Goal: Task Accomplishment & Management: Use online tool/utility

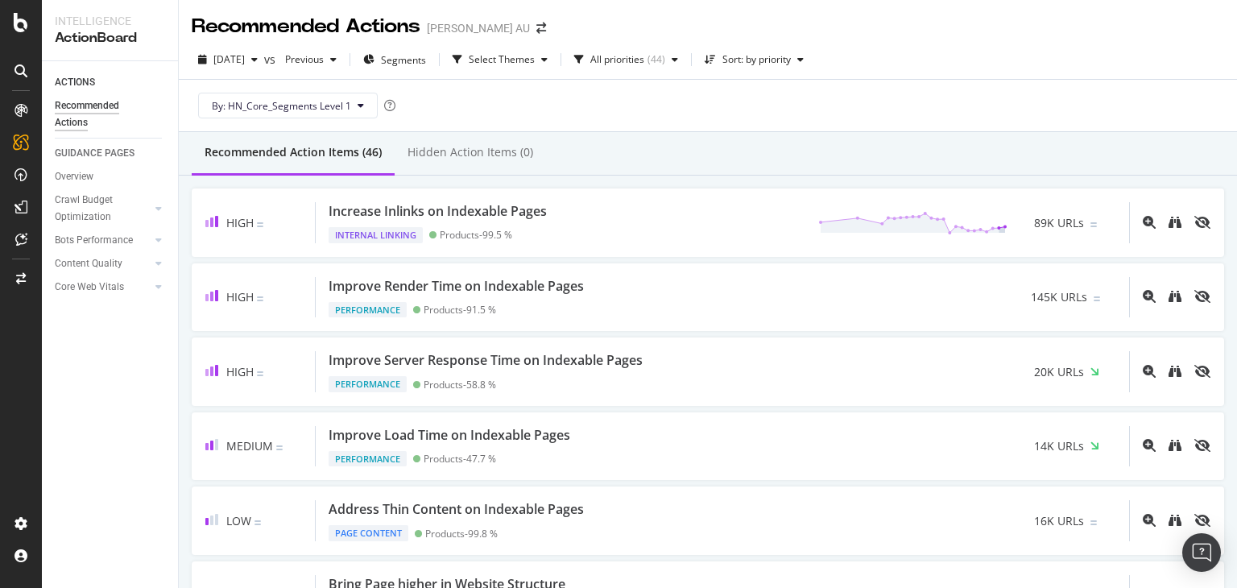
scroll to position [2353, 0]
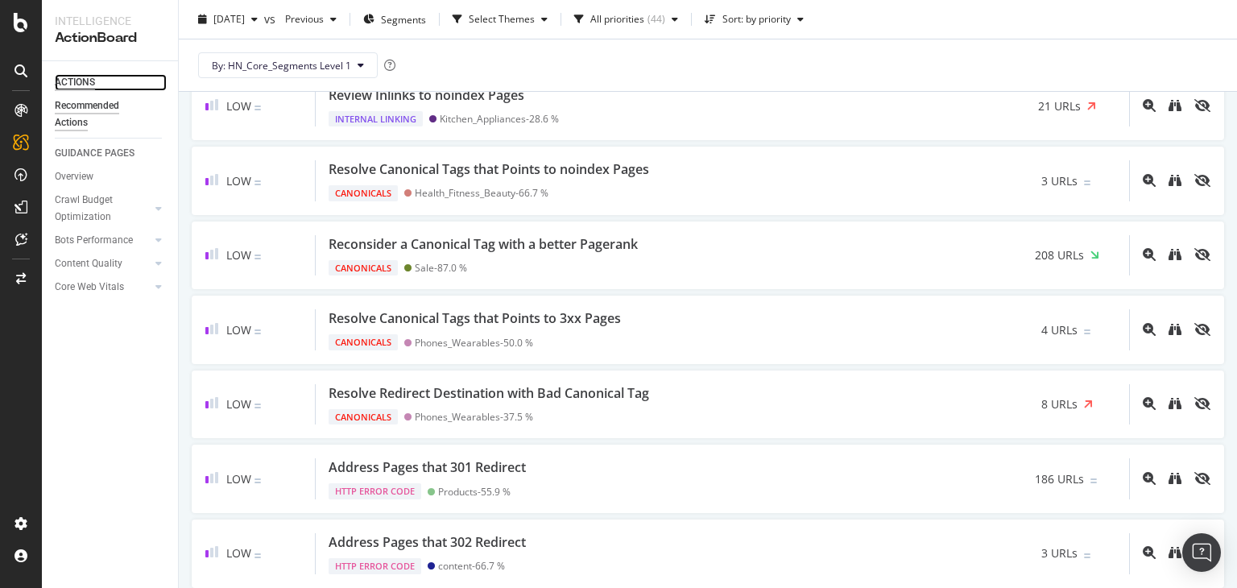
click at [75, 80] on div "ACTIONS" at bounding box center [75, 82] width 40 height 17
click at [21, 26] on icon at bounding box center [21, 22] width 14 height 19
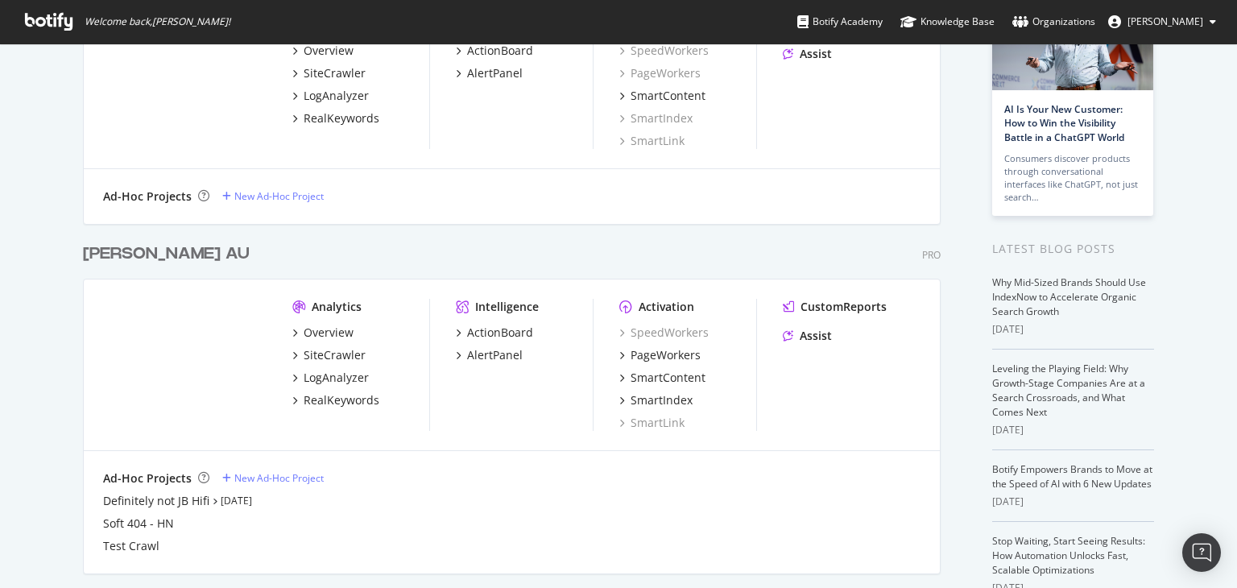
scroll to position [161, 0]
click at [328, 349] on div "SiteCrawler" at bounding box center [335, 354] width 62 height 16
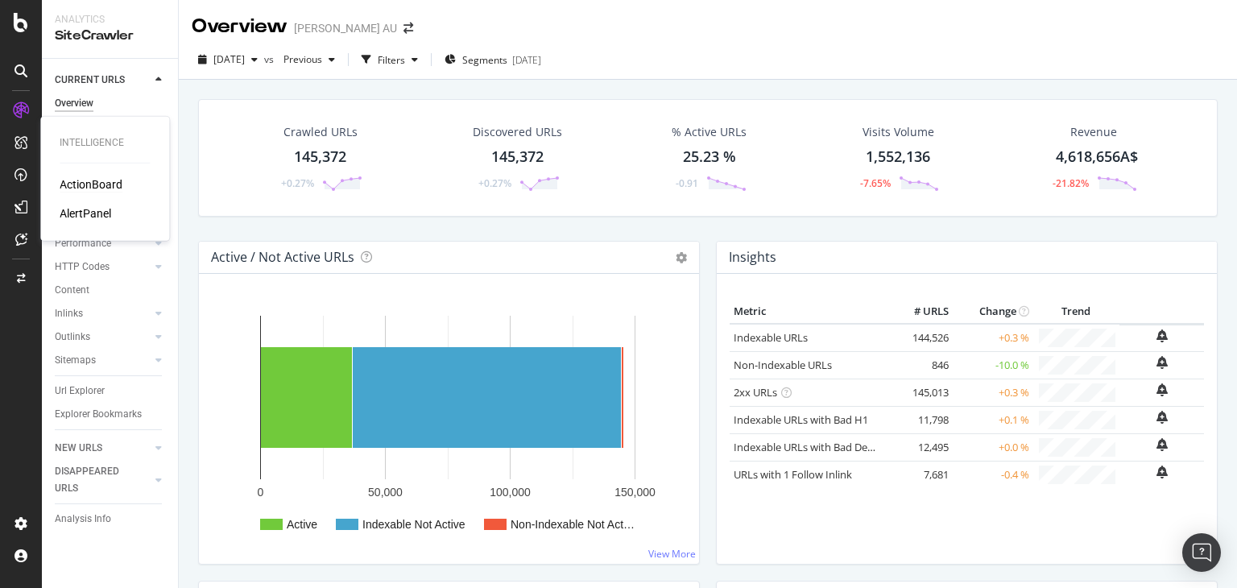
click at [83, 179] on div "ActionBoard" at bounding box center [91, 184] width 63 height 16
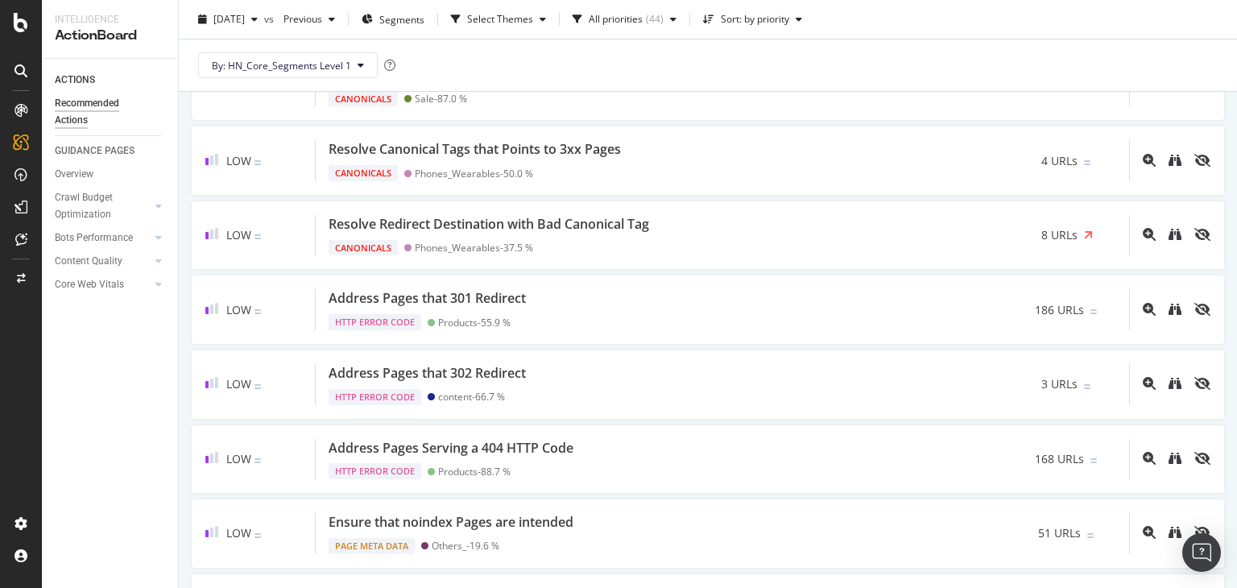
scroll to position [2497, 0]
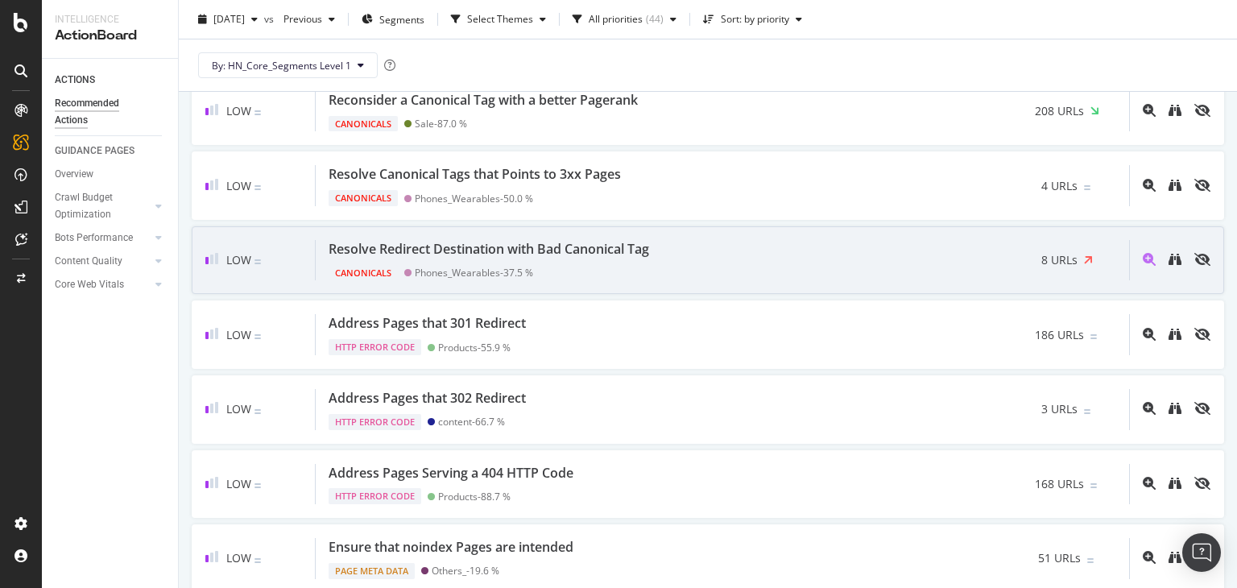
click at [540, 240] on div "Resolve Redirect Destination with Bad Canonical Tag" at bounding box center [489, 249] width 321 height 19
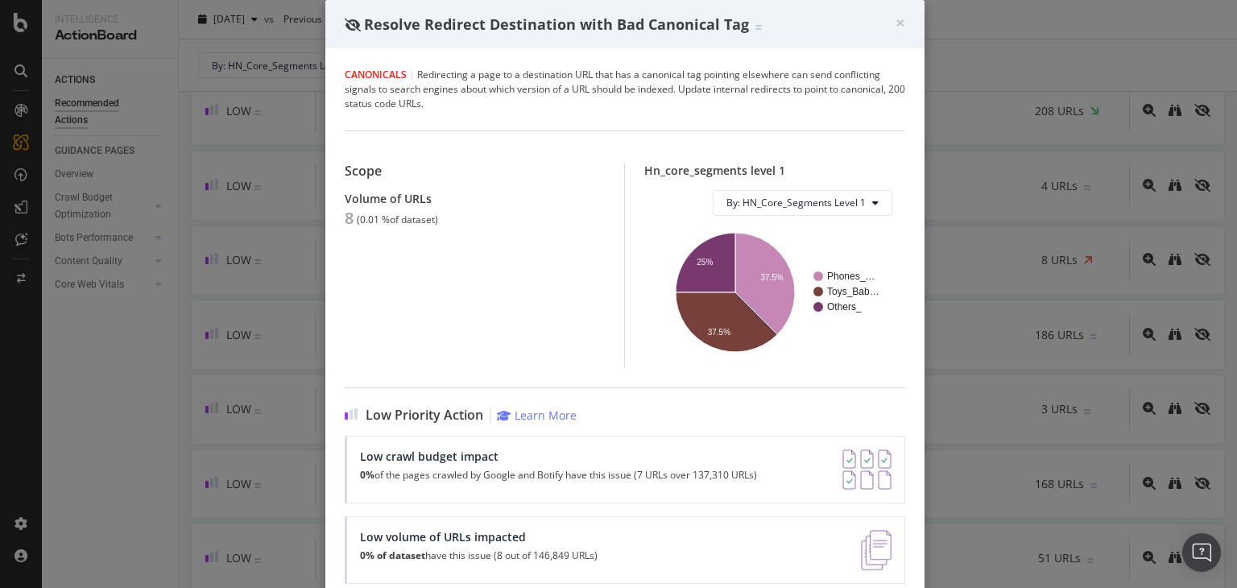
scroll to position [146, 0]
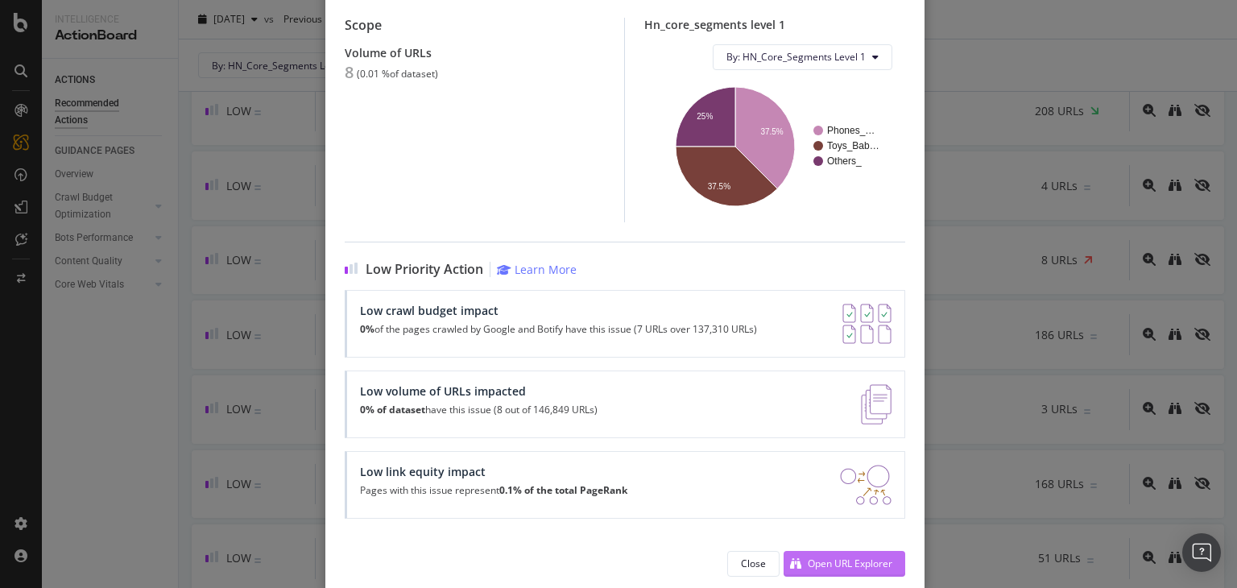
click at [873, 557] on div "Open URL Explorer" at bounding box center [850, 564] width 85 height 14
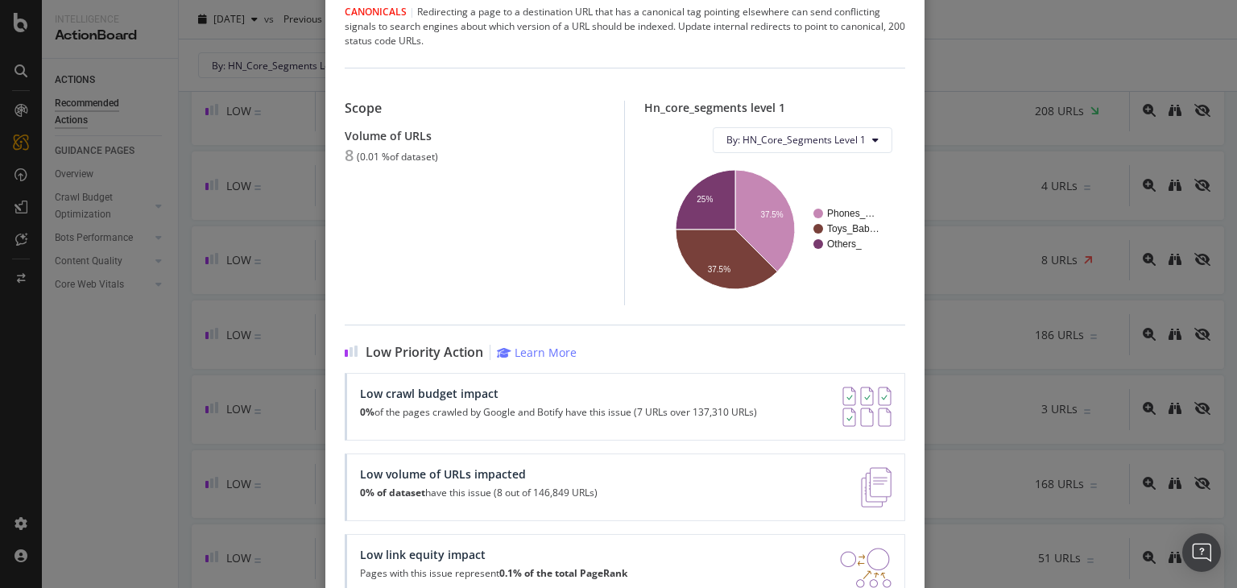
scroll to position [0, 0]
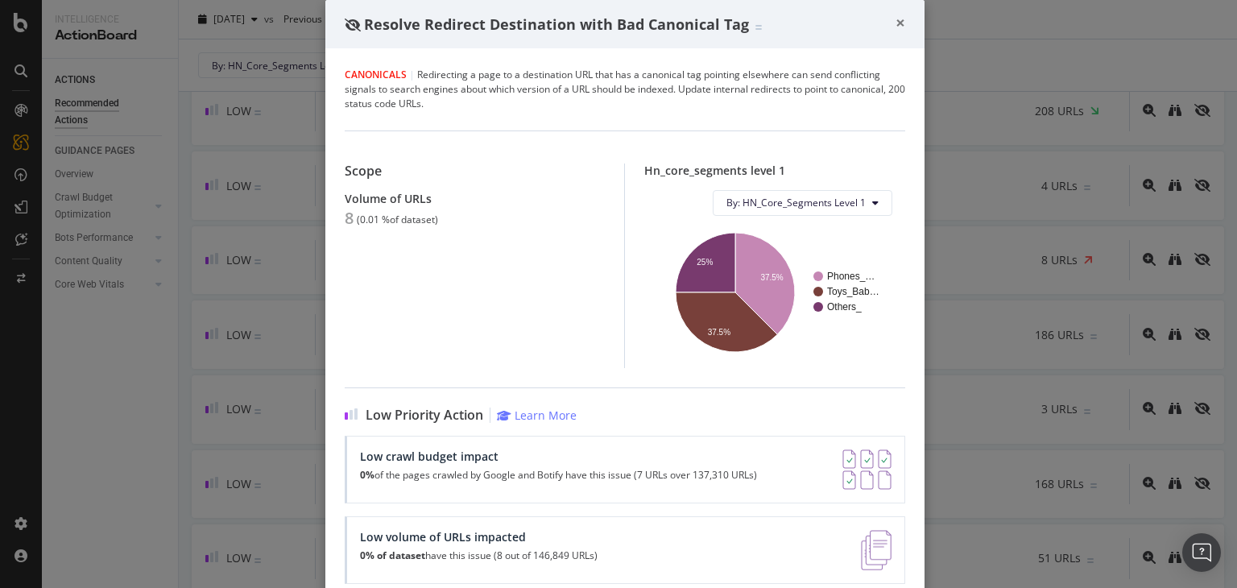
click at [896, 28] on span "×" at bounding box center [901, 22] width 10 height 23
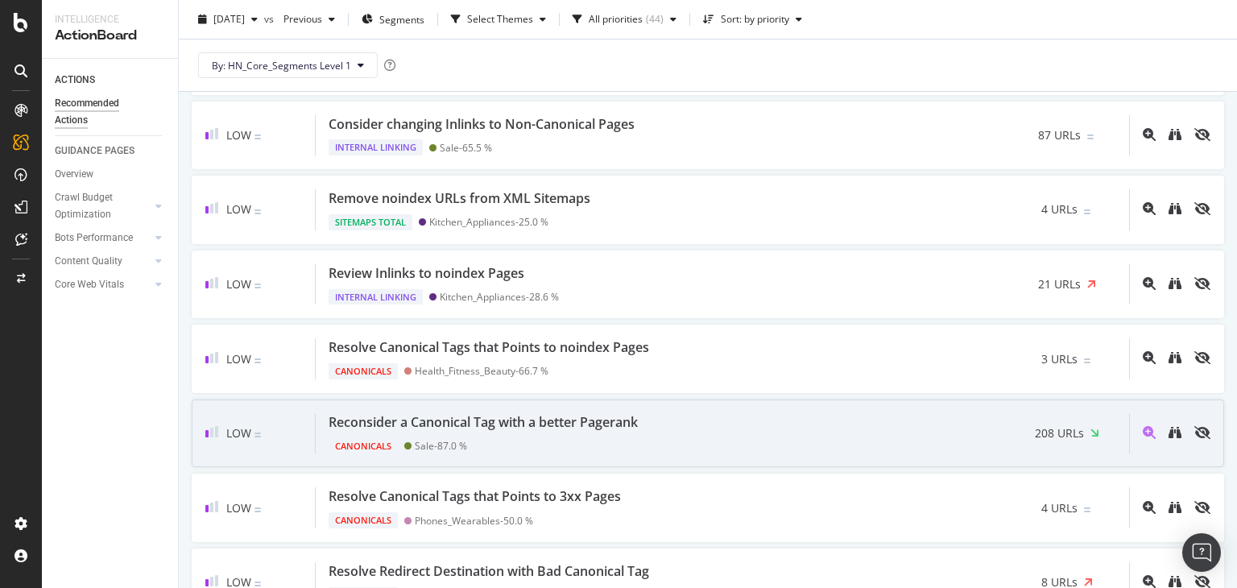
scroll to position [2094, 0]
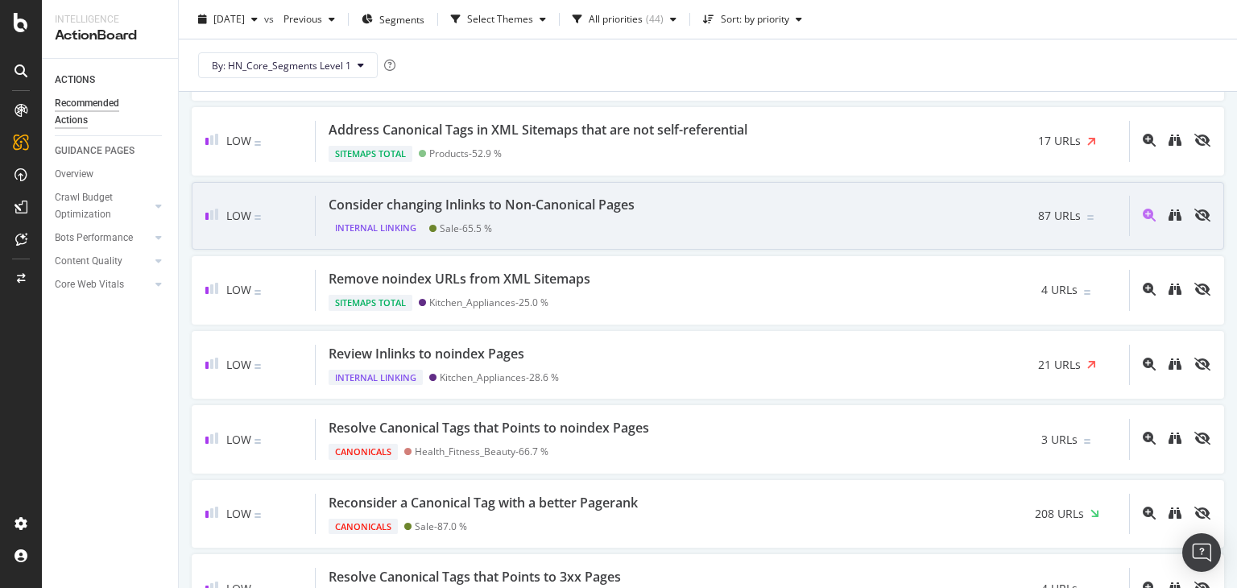
click at [542, 213] on div "Internal Linking Sale - 65.5 %" at bounding box center [485, 224] width 312 height 23
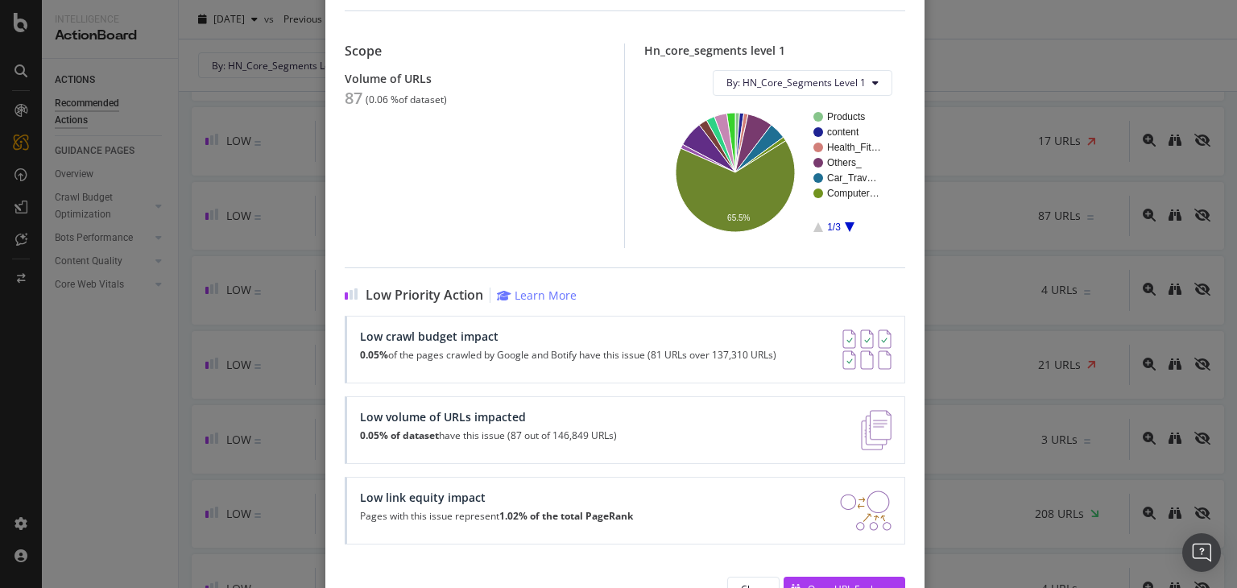
scroll to position [161, 0]
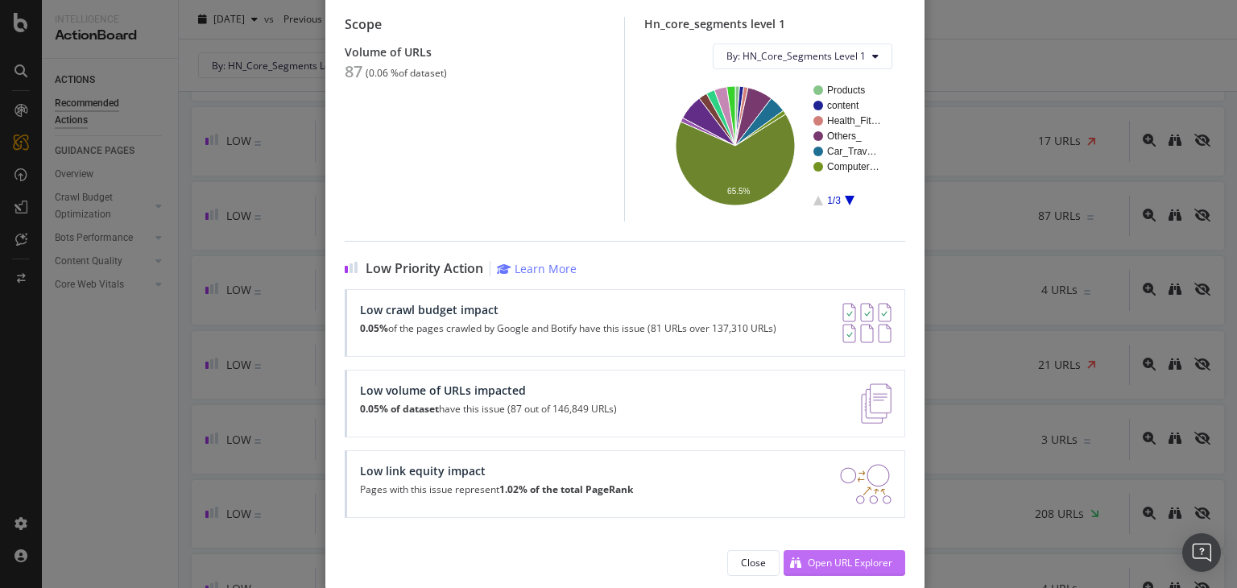
click at [840, 565] on div "Open URL Explorer" at bounding box center [850, 563] width 85 height 14
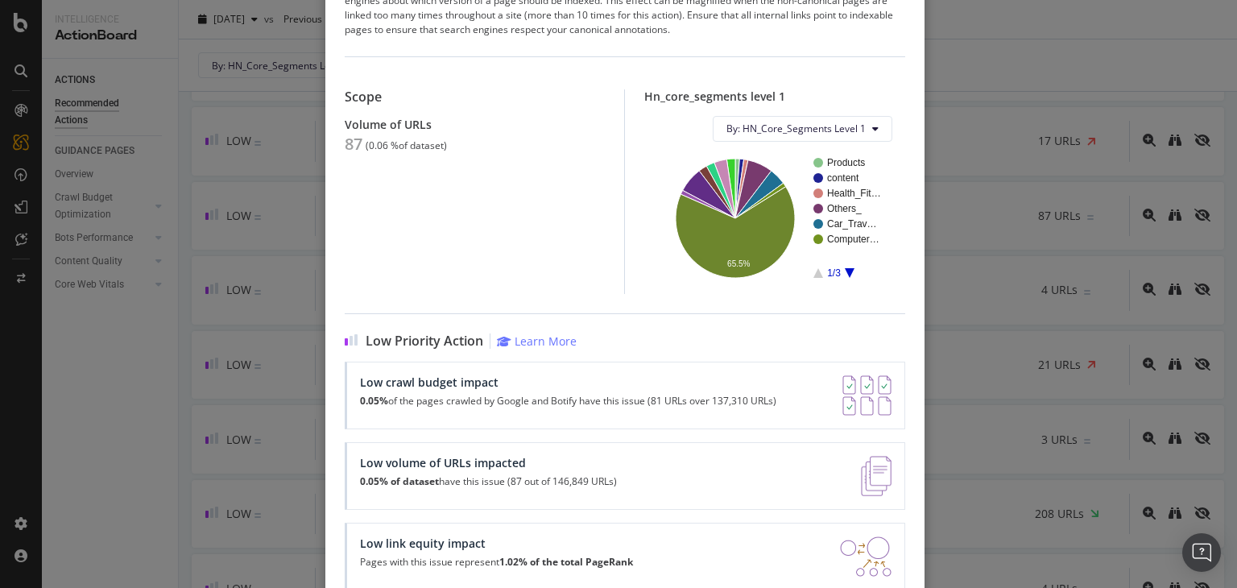
scroll to position [0, 0]
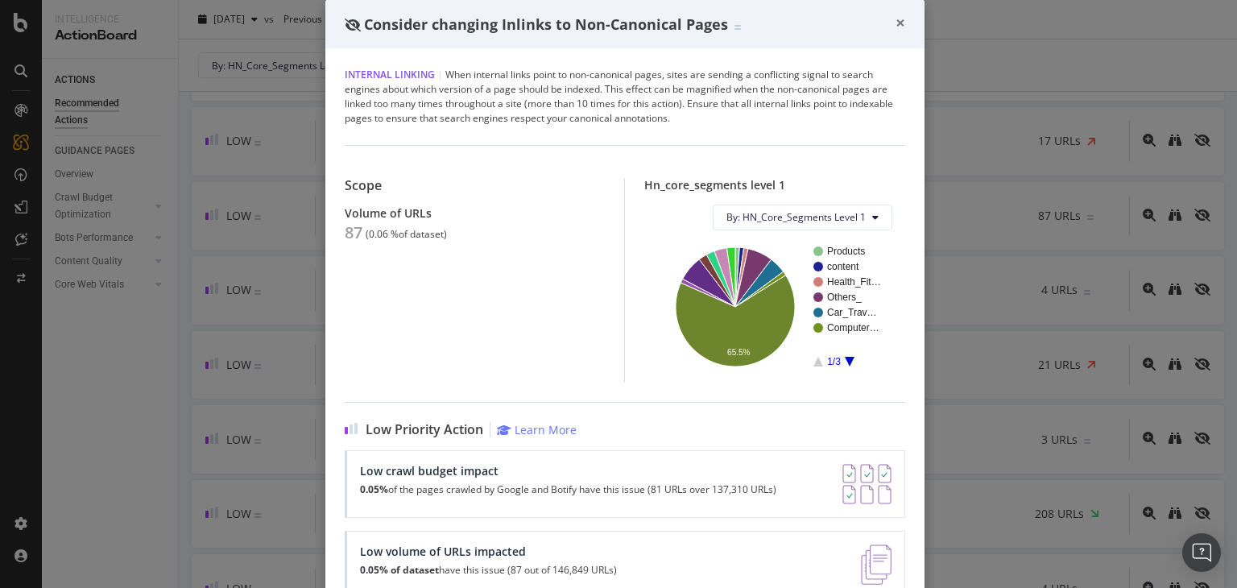
click at [896, 19] on span "×" at bounding box center [901, 22] width 10 height 23
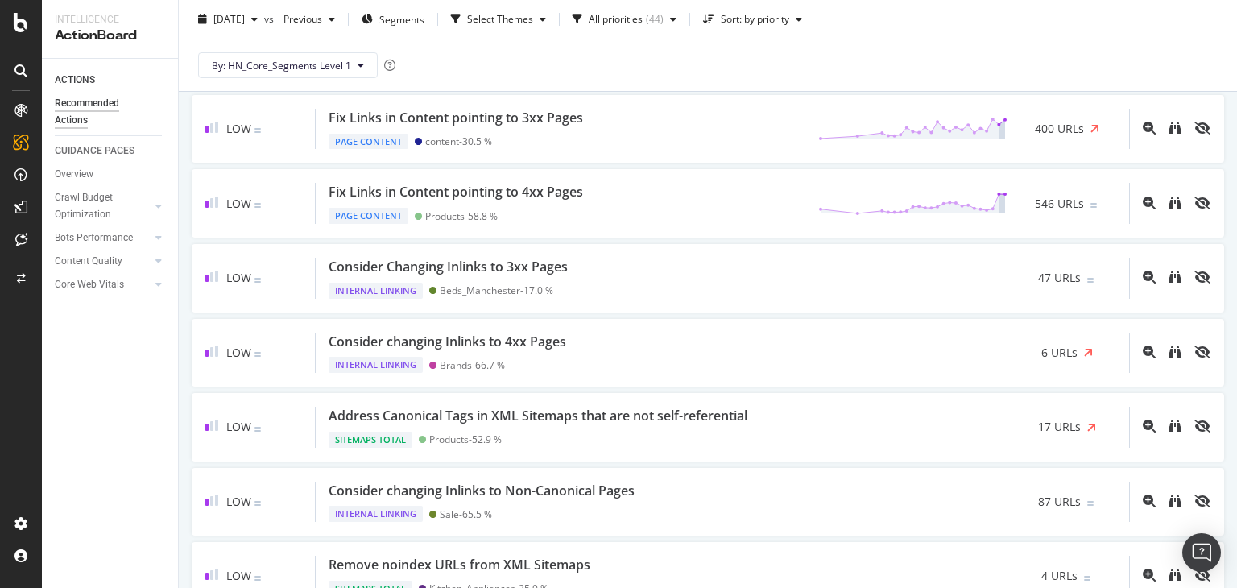
scroll to position [1772, 0]
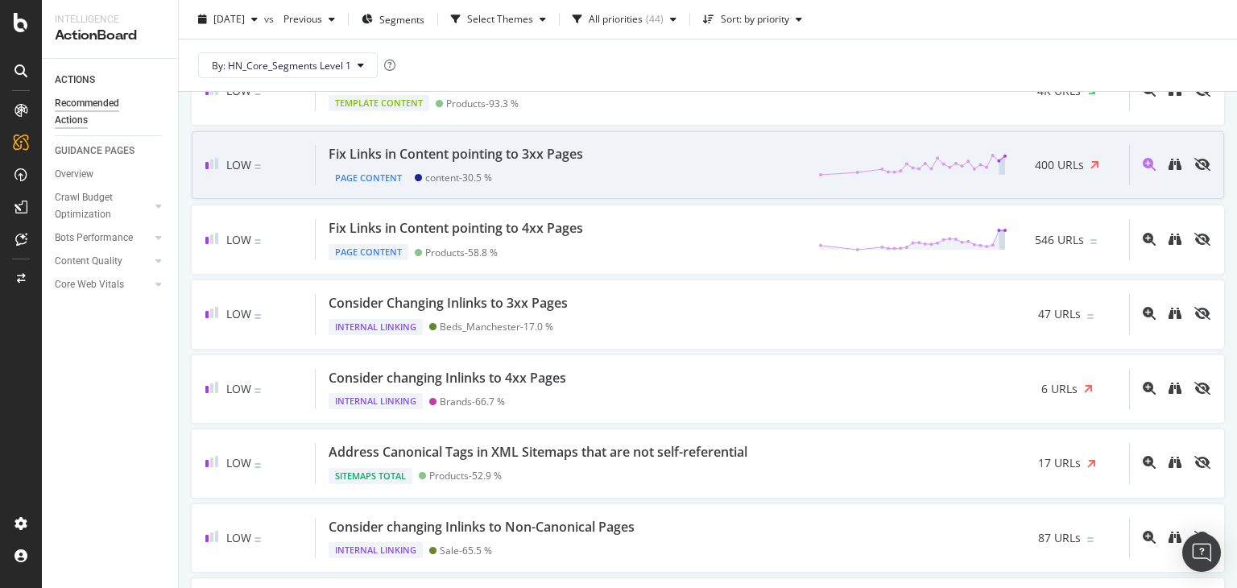
click at [596, 163] on div "Fix Links in Content pointing to 3xx Pages Page Content content - 30.5 % 400 UR…" at bounding box center [722, 165] width 813 height 41
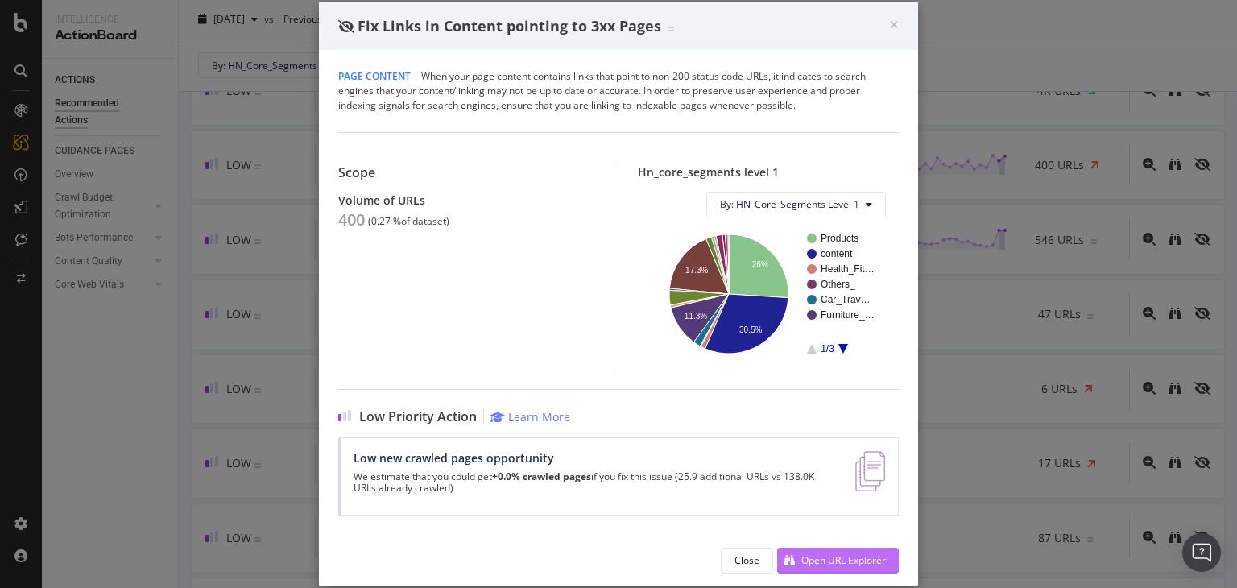
click at [893, 561] on button "Open URL Explorer" at bounding box center [838, 561] width 122 height 26
click at [896, 23] on span "×" at bounding box center [894, 24] width 10 height 23
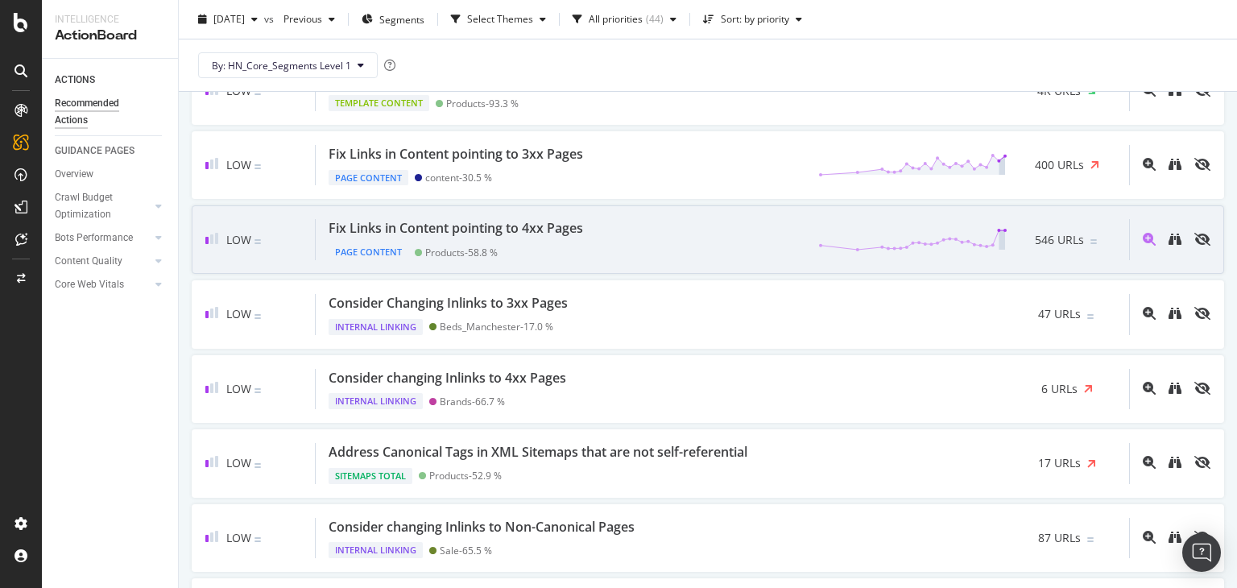
click at [559, 220] on div "Fix Links in Content pointing to 4xx Pages" at bounding box center [456, 228] width 255 height 19
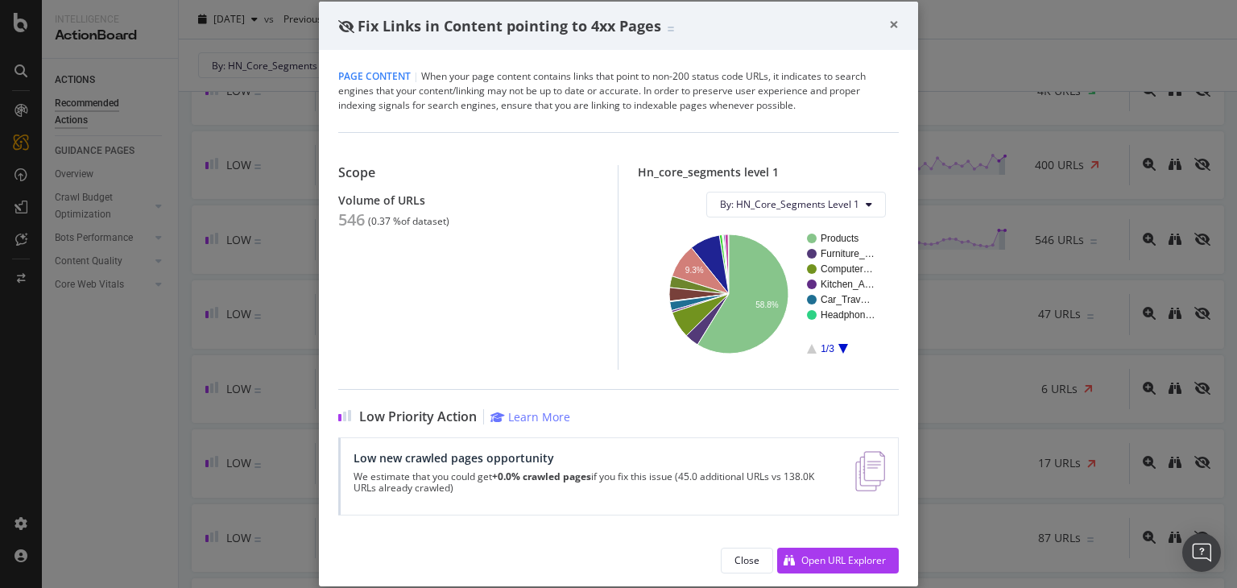
click at [893, 23] on span "×" at bounding box center [894, 24] width 10 height 23
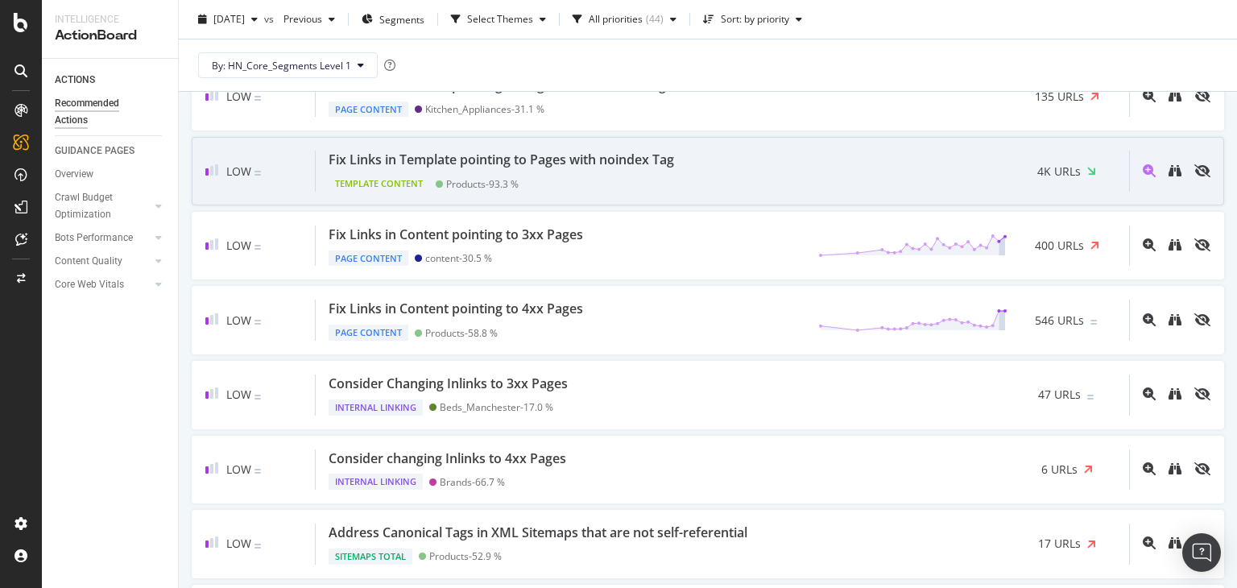
scroll to position [1611, 0]
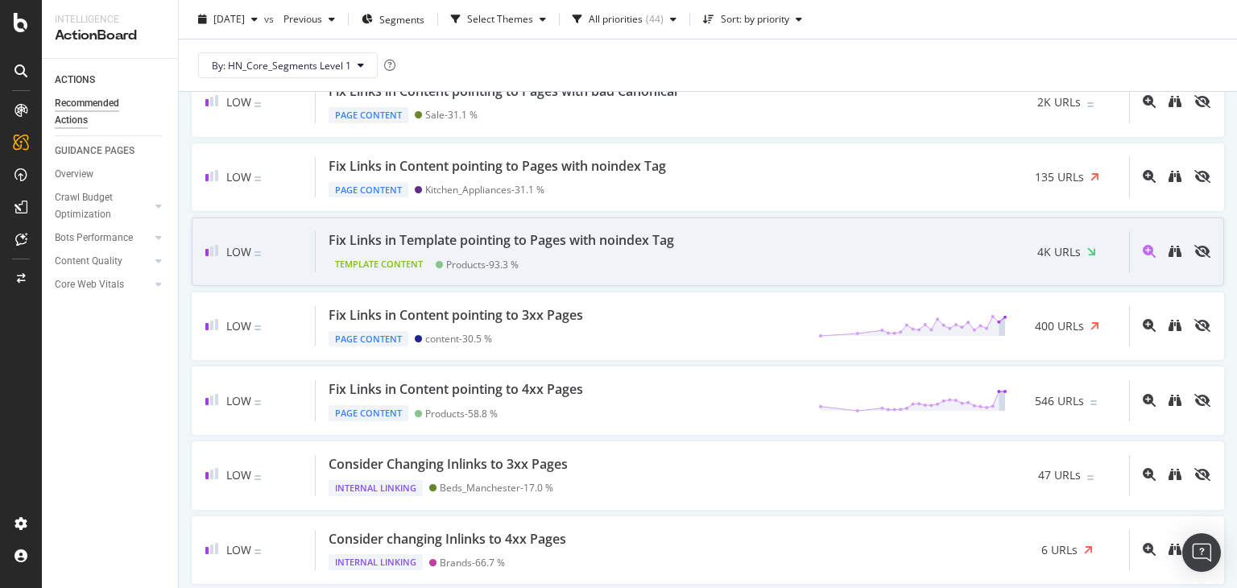
click at [538, 250] on div "Template Content Products - 93.3 %" at bounding box center [505, 261] width 352 height 23
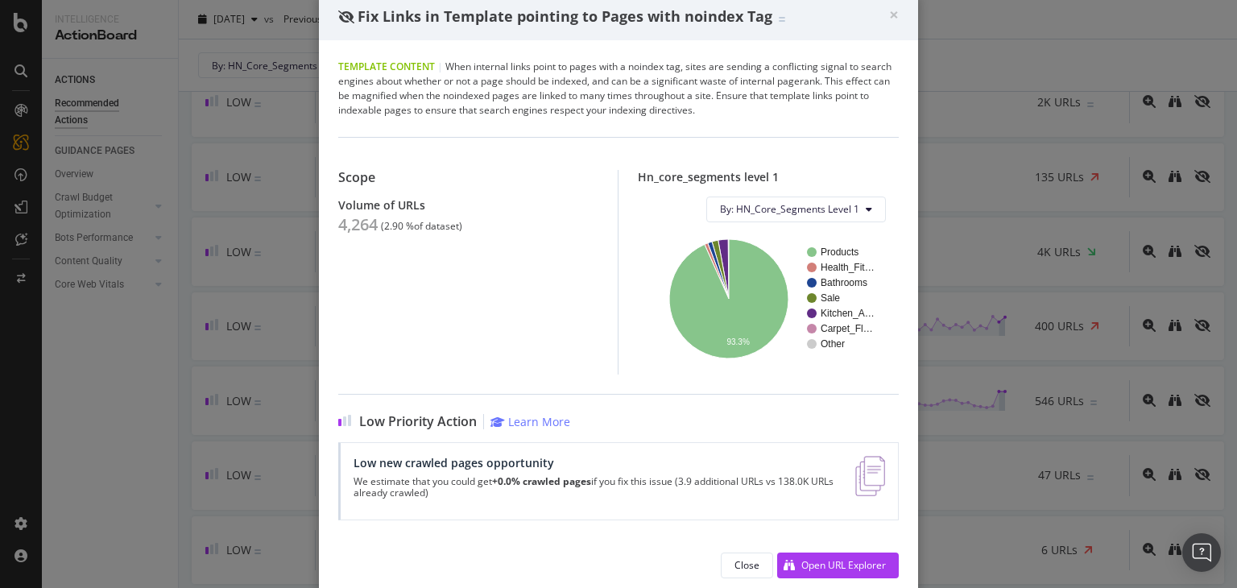
scroll to position [10, 0]
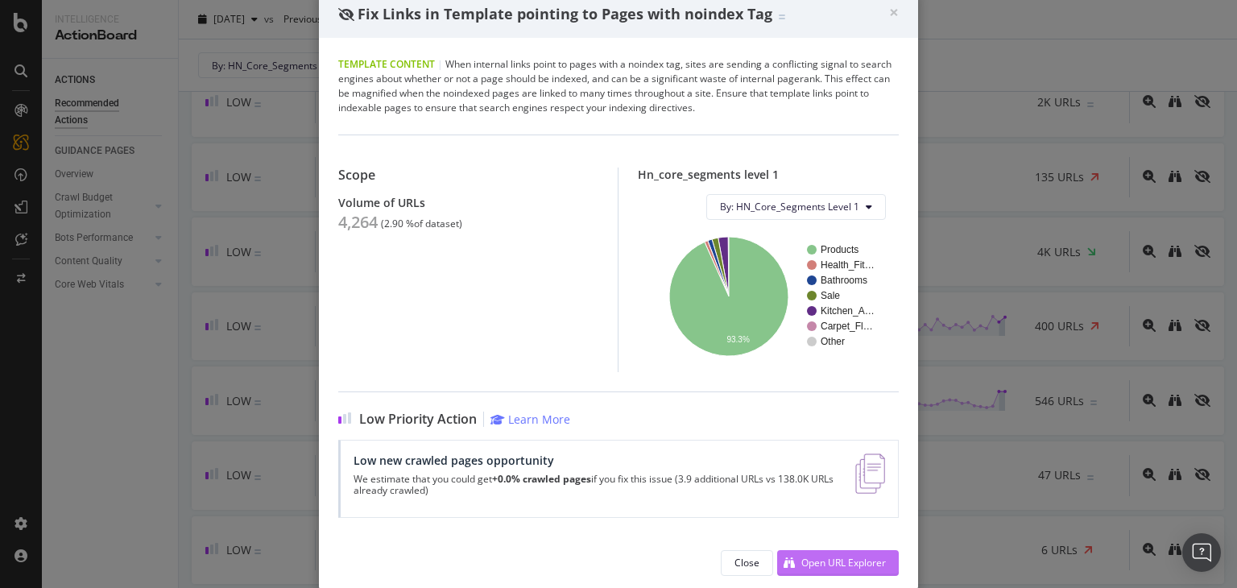
click at [865, 558] on div "Open URL Explorer" at bounding box center [843, 563] width 85 height 14
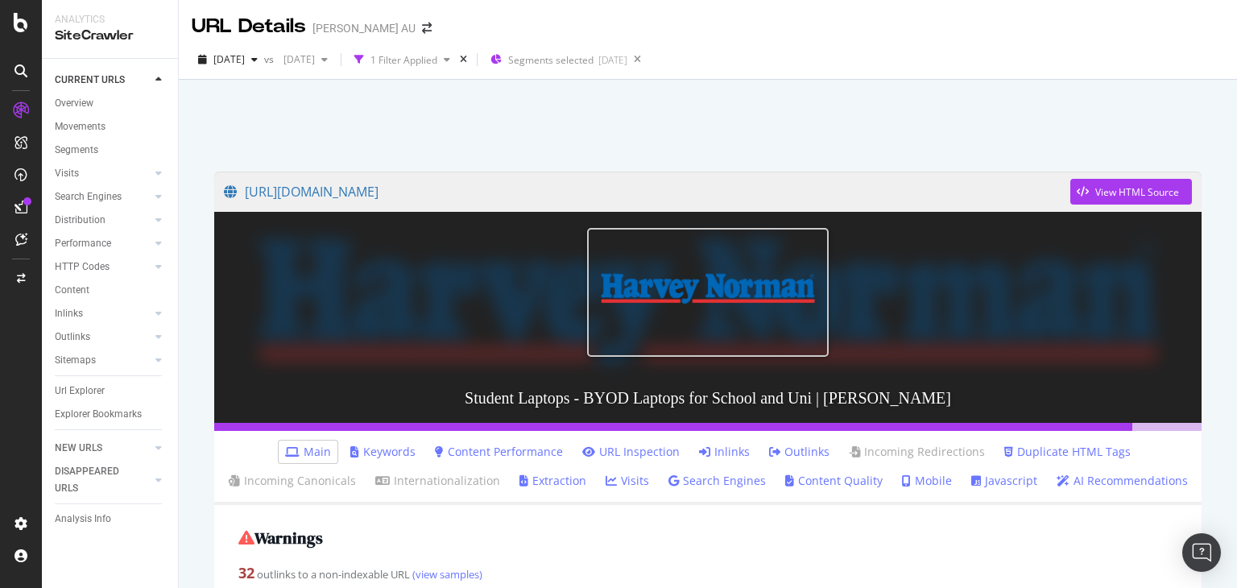
scroll to position [403, 0]
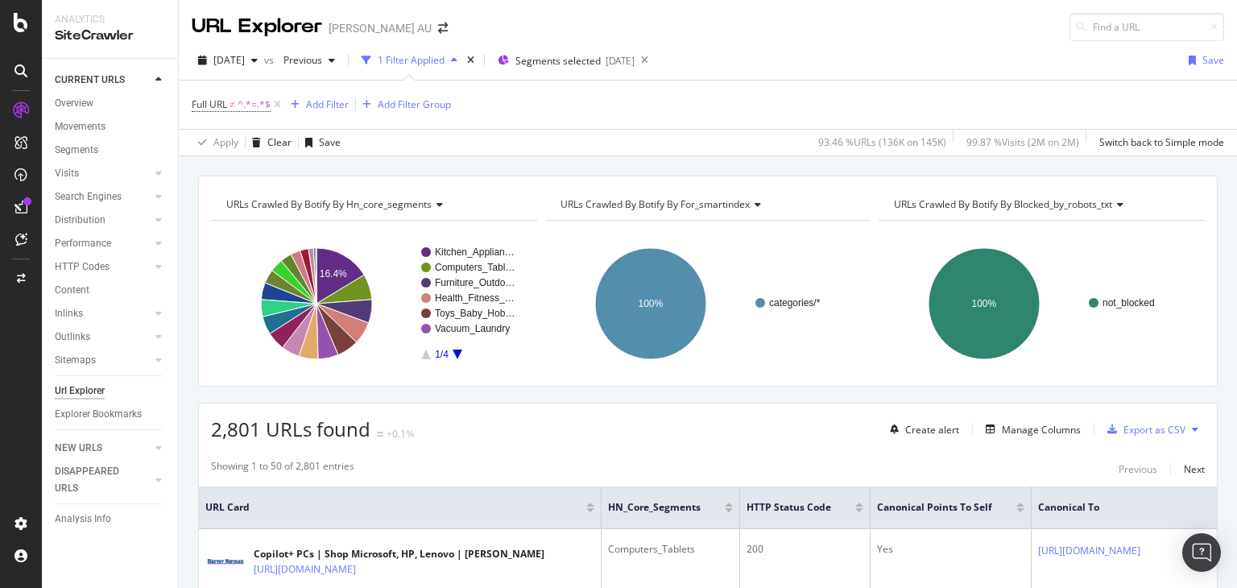
scroll to position [0, 1182]
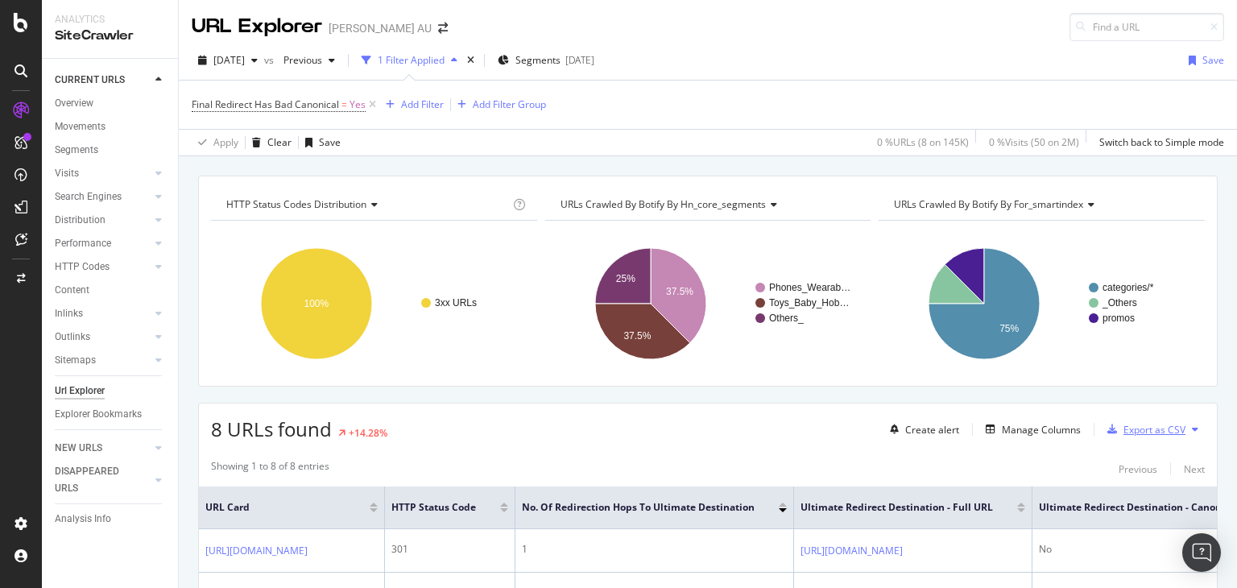
click at [1140, 427] on div "Export as CSV" at bounding box center [1155, 430] width 62 height 14
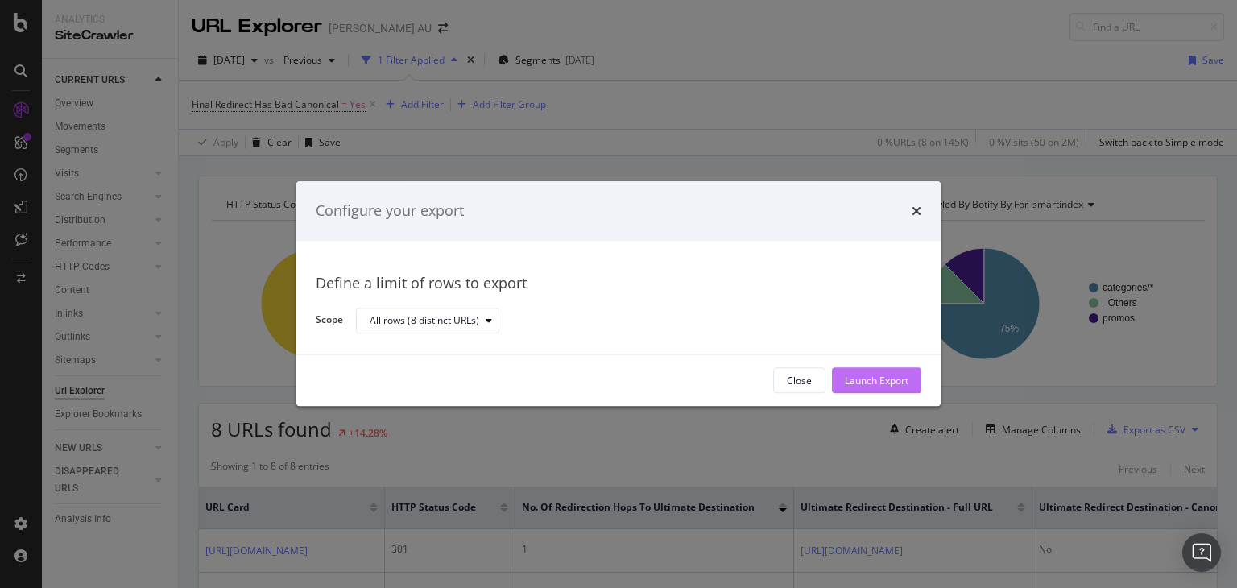
click at [864, 384] on div "Launch Export" at bounding box center [877, 381] width 64 height 14
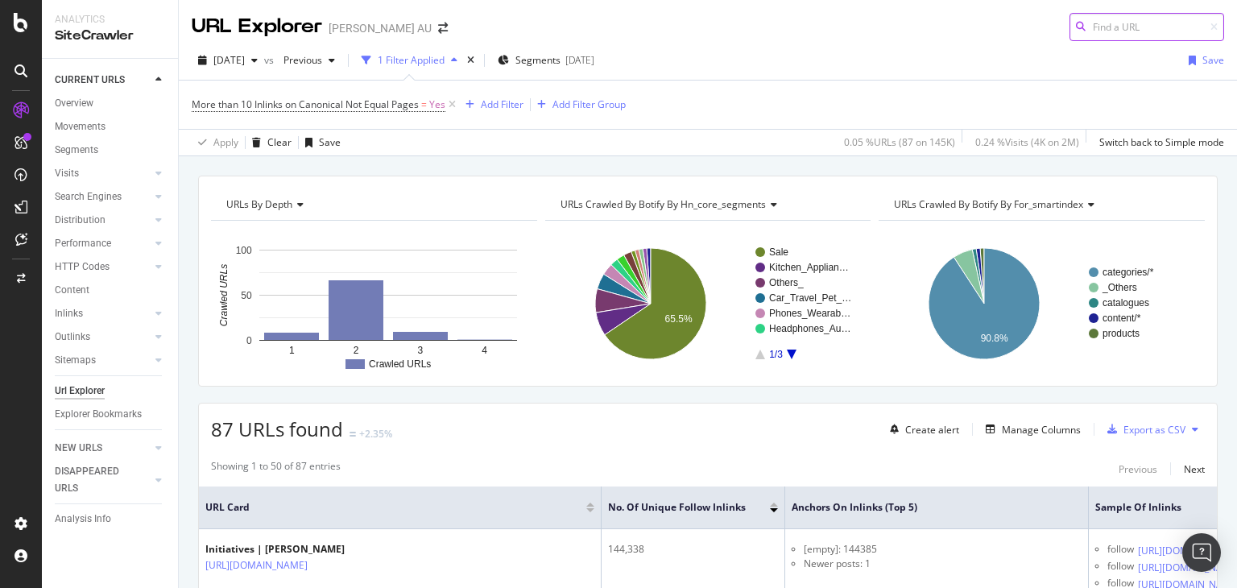
scroll to position [81, 0]
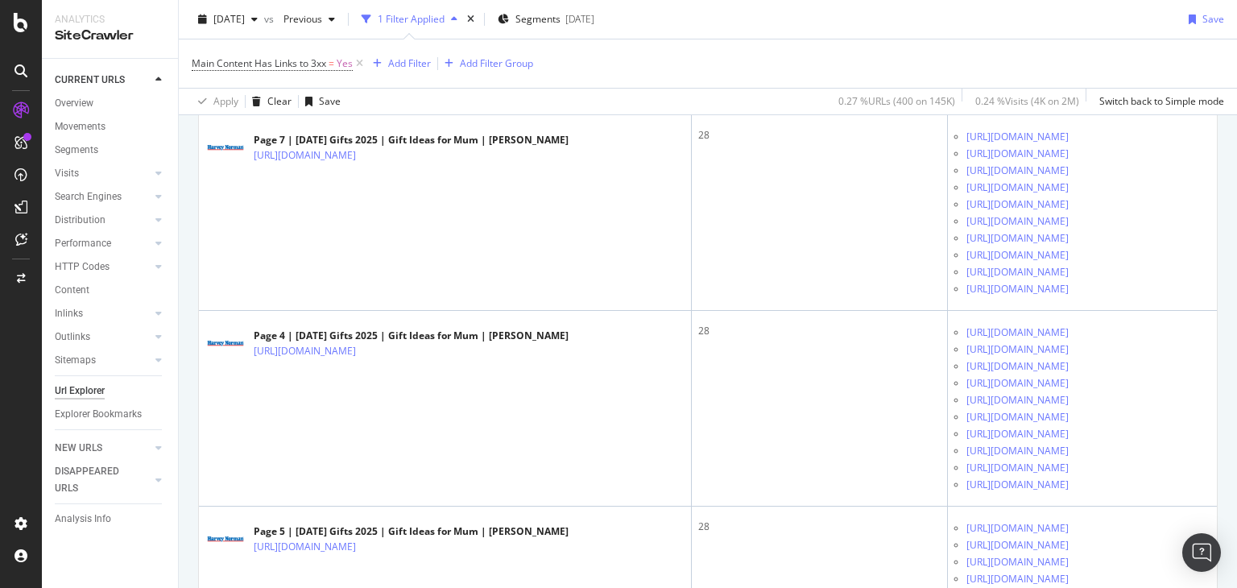
scroll to position [1450, 0]
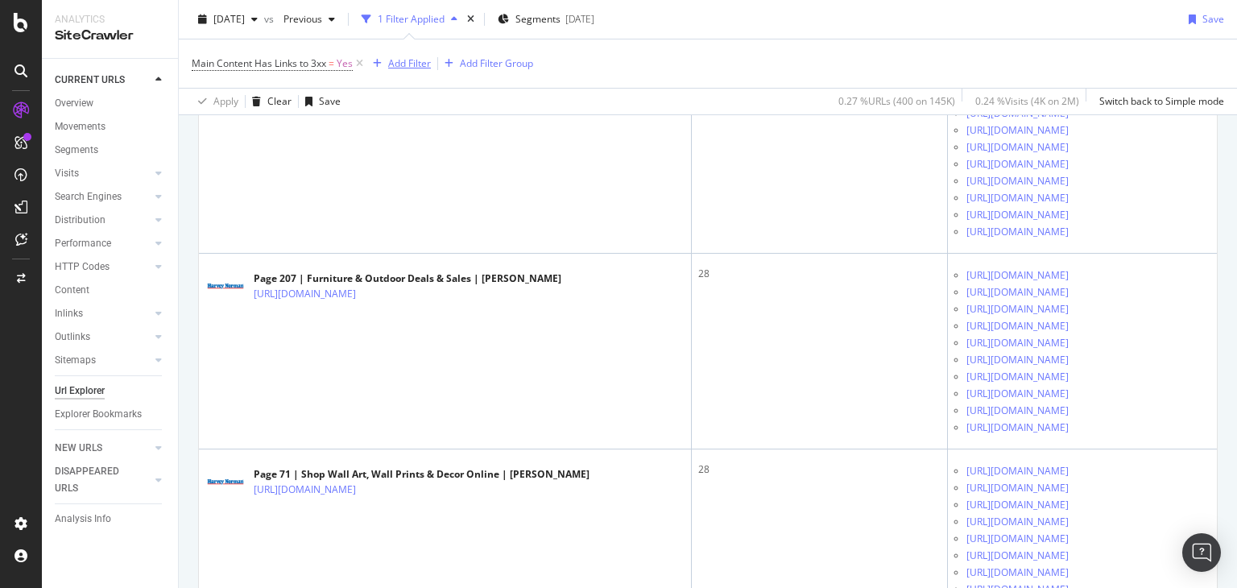
click at [394, 64] on div "Add Filter" at bounding box center [409, 63] width 43 height 14
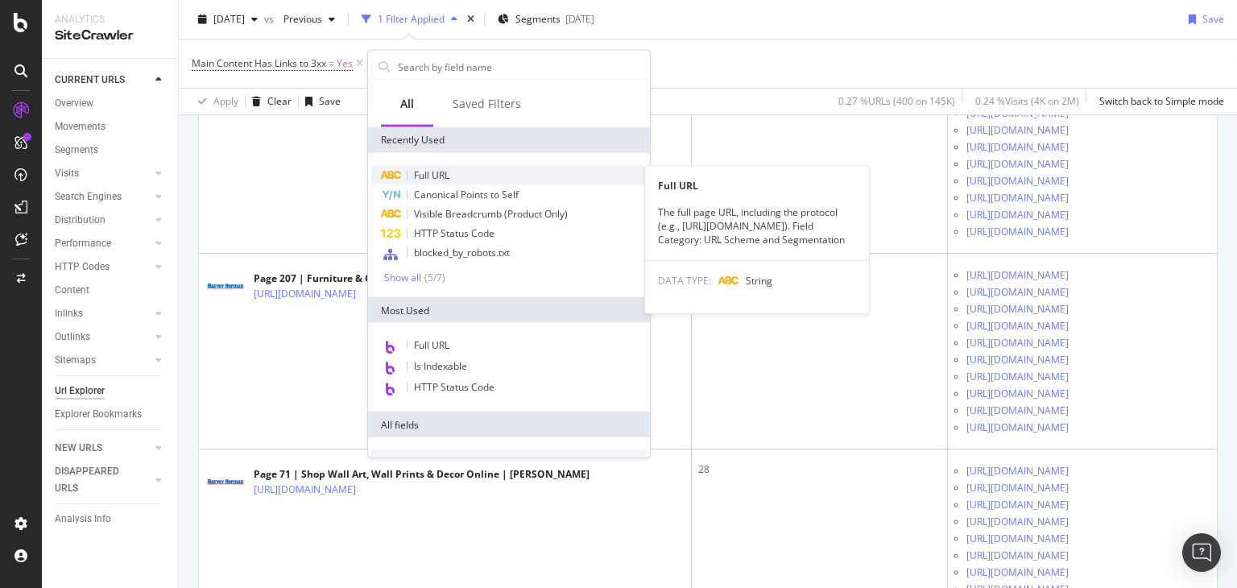
click at [469, 180] on div "Full URL" at bounding box center [508, 175] width 275 height 19
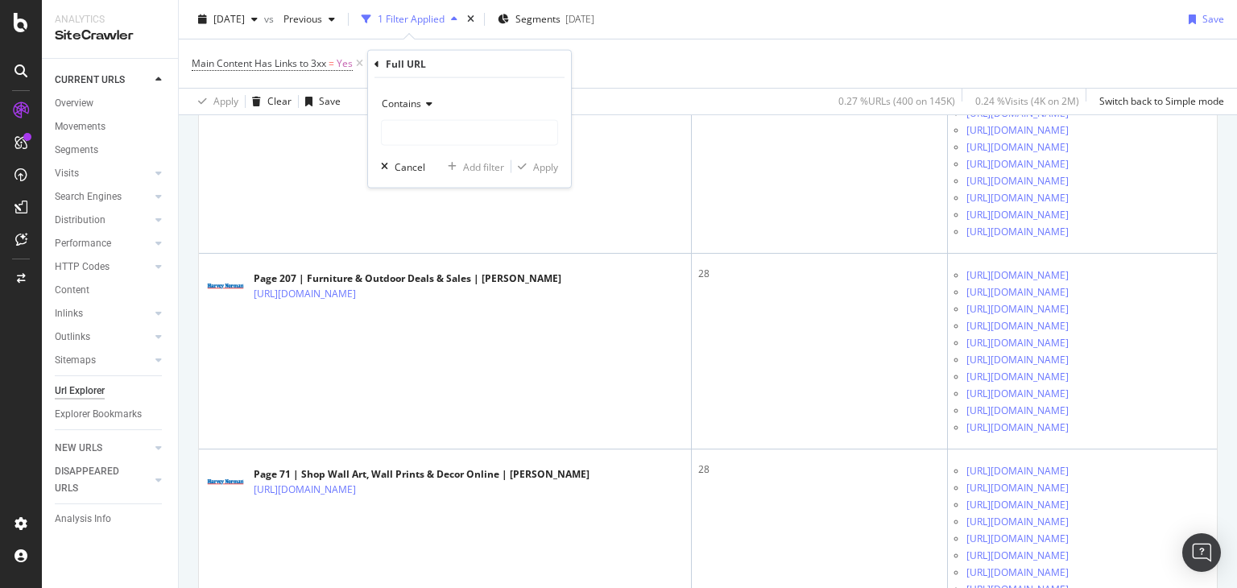
click at [413, 102] on span "Contains" at bounding box center [401, 104] width 39 height 14
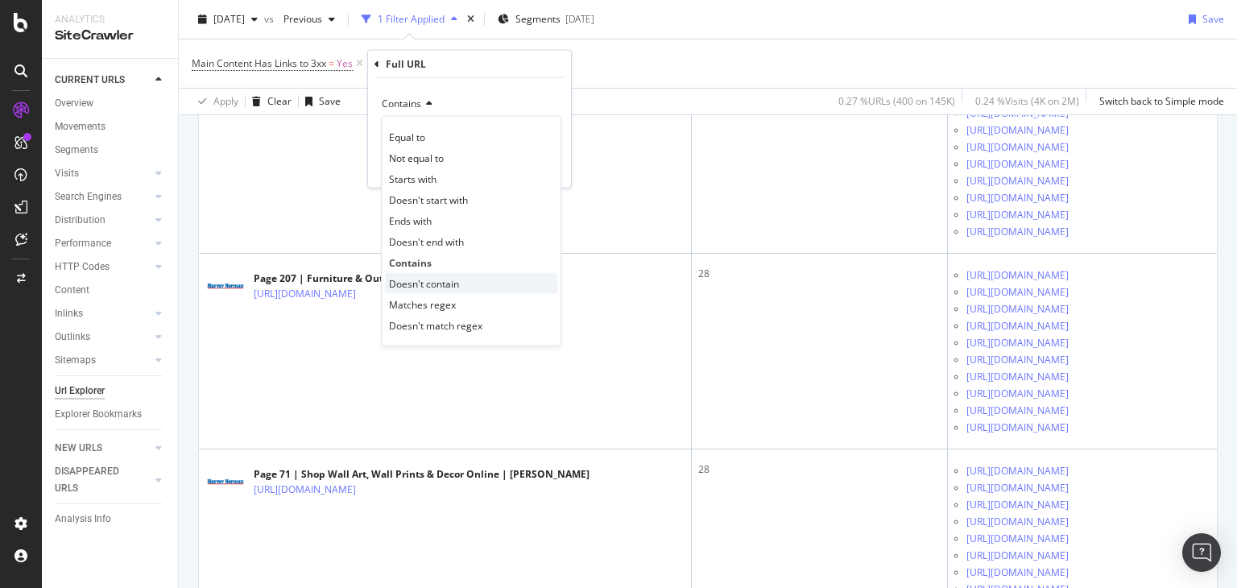
click at [474, 284] on div "Doesn't contain" at bounding box center [471, 283] width 172 height 21
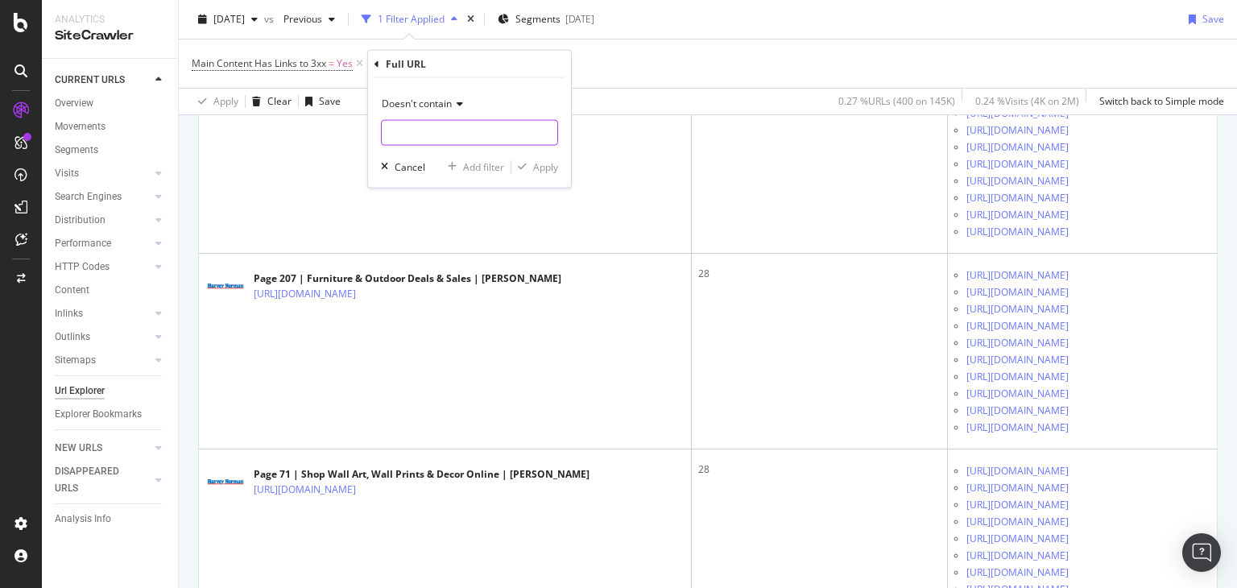
click at [445, 122] on input "text" at bounding box center [470, 133] width 176 height 26
type input "="
click at [558, 165] on div "Doesn't contain = Cancel Add filter Apply" at bounding box center [469, 133] width 203 height 110
click at [547, 170] on div "Apply" at bounding box center [545, 166] width 25 height 14
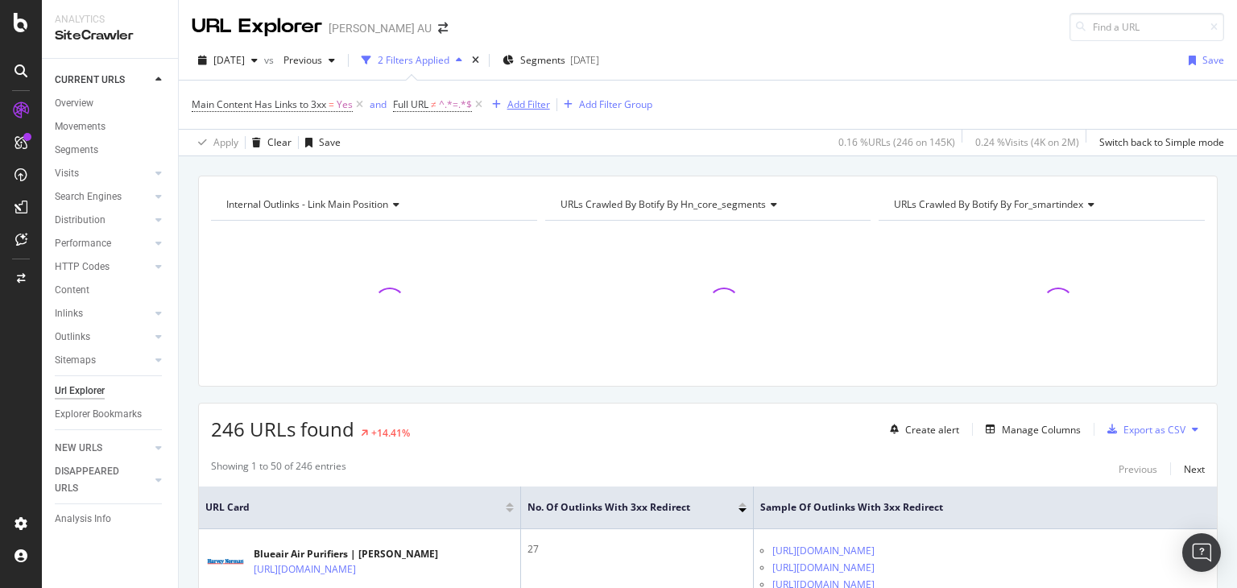
click at [540, 107] on div "Add Filter" at bounding box center [528, 104] width 43 height 14
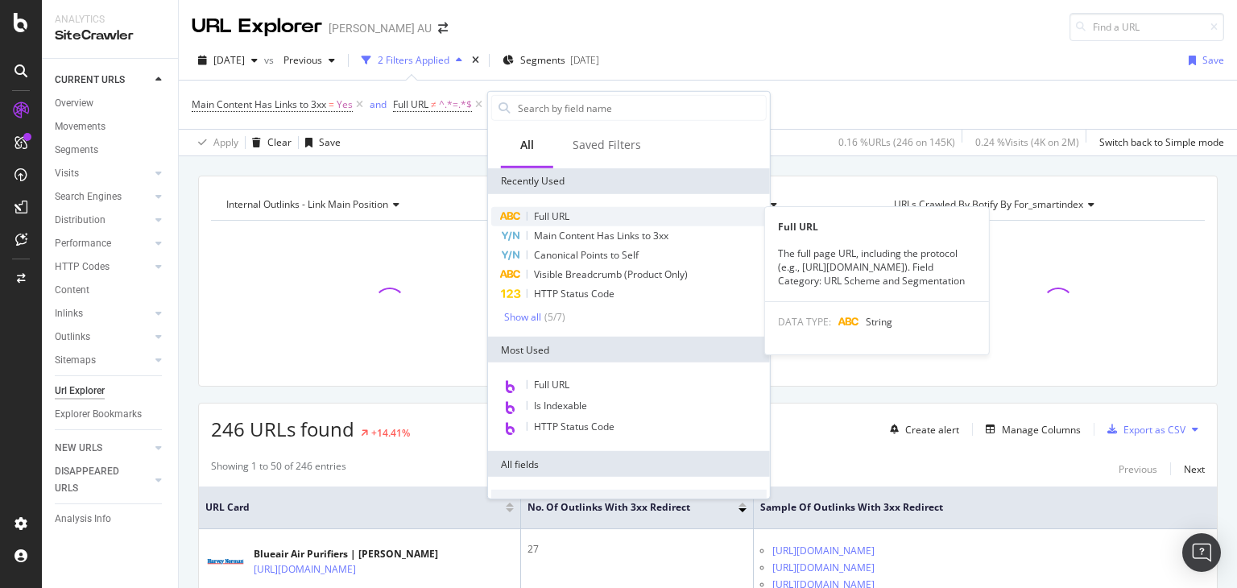
click at [550, 218] on span "Full URL" at bounding box center [551, 216] width 35 height 14
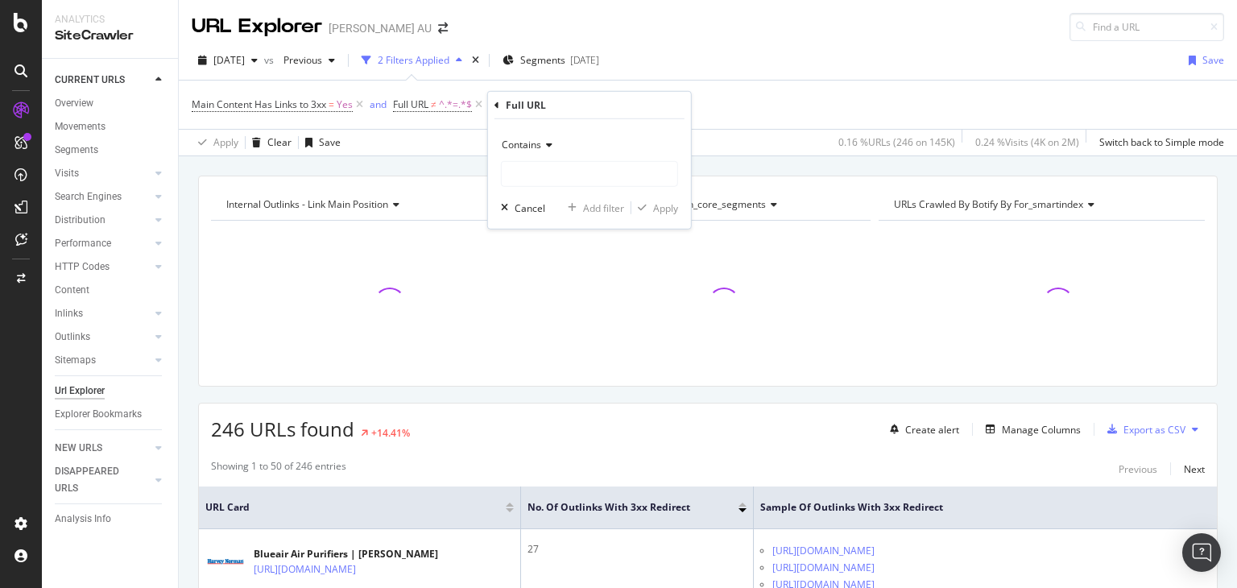
click at [522, 147] on span "Contains" at bounding box center [521, 145] width 39 height 14
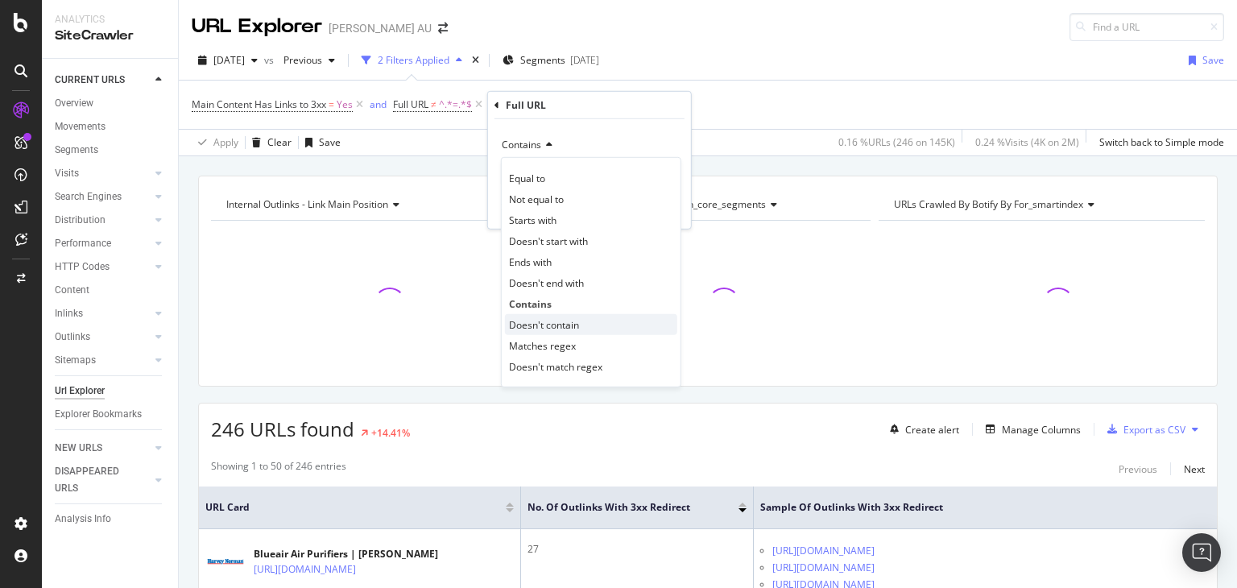
click at [577, 326] on span "Doesn't contain" at bounding box center [544, 324] width 70 height 14
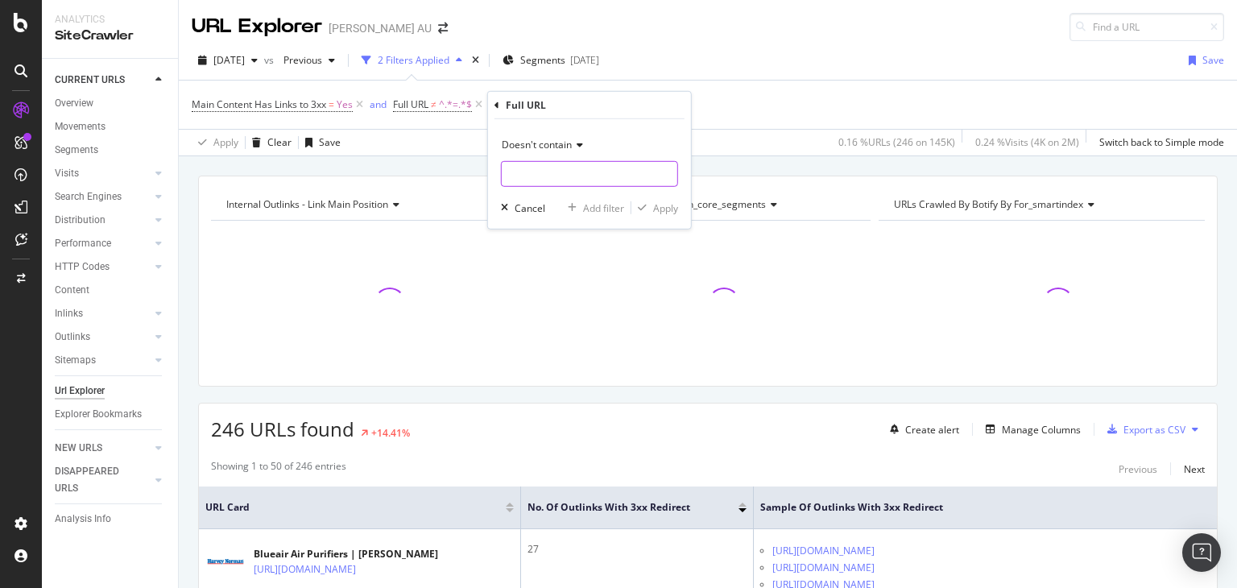
click at [556, 175] on input "text" at bounding box center [590, 174] width 176 height 26
type input "993"
click at [671, 209] on div "Apply" at bounding box center [665, 208] width 25 height 14
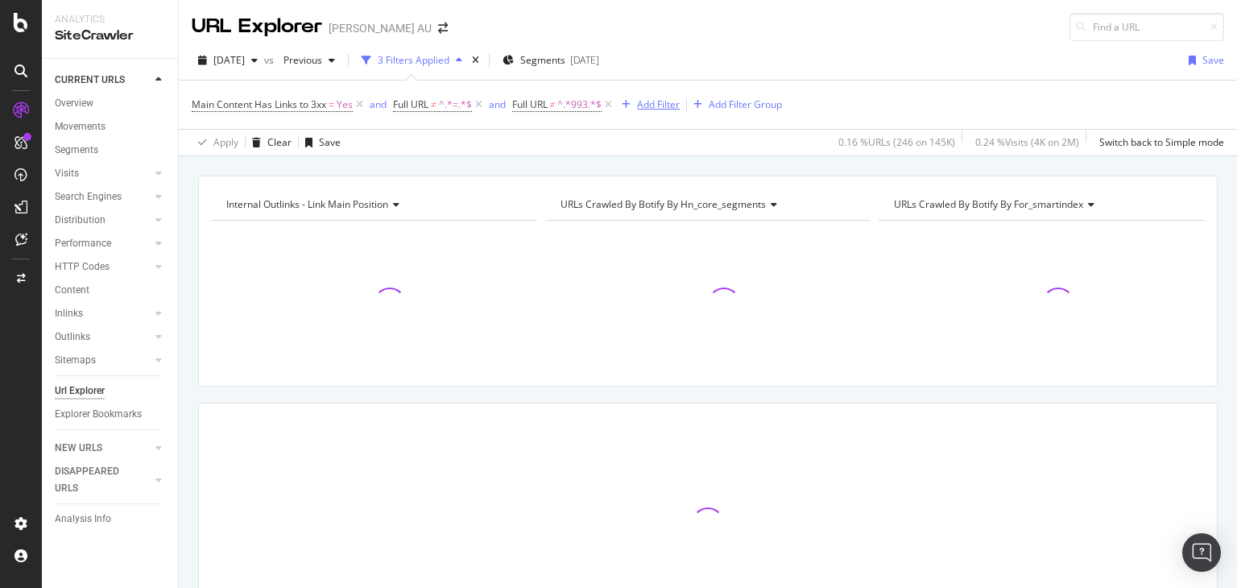
click at [673, 97] on div "Add Filter" at bounding box center [658, 104] width 43 height 14
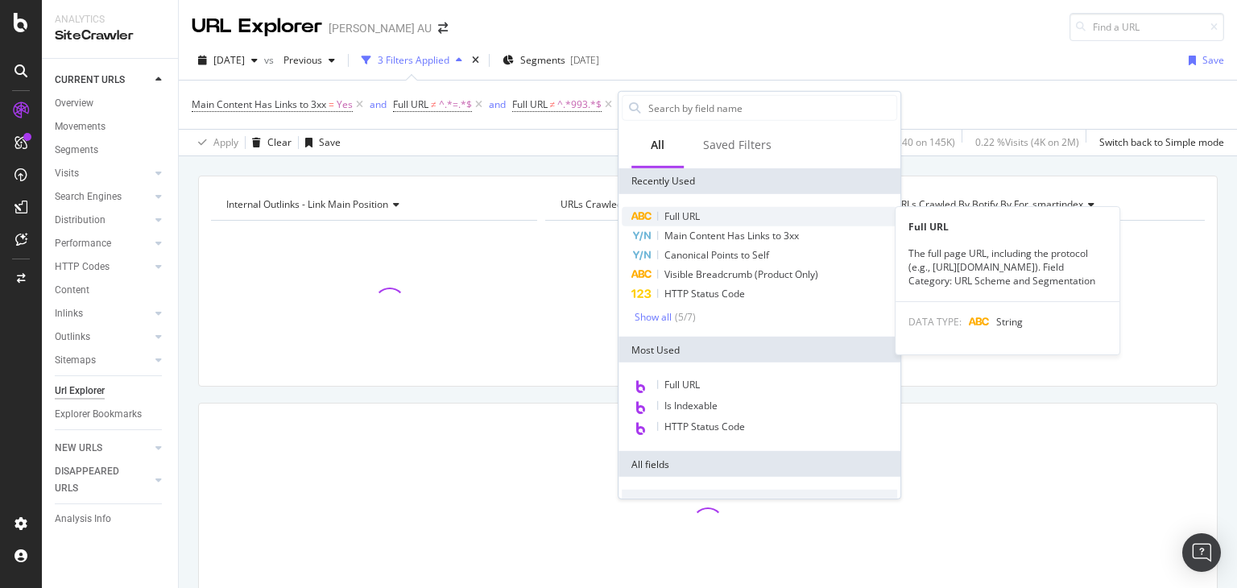
click at [725, 213] on div "Full URL" at bounding box center [759, 216] width 275 height 19
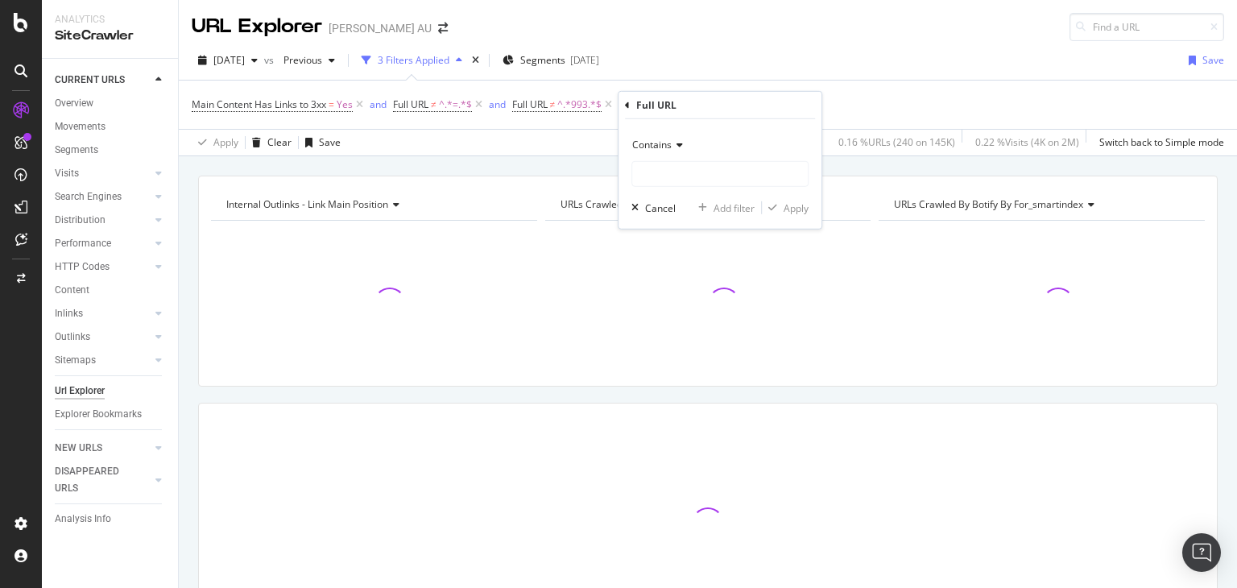
click at [673, 149] on icon at bounding box center [677, 145] width 11 height 10
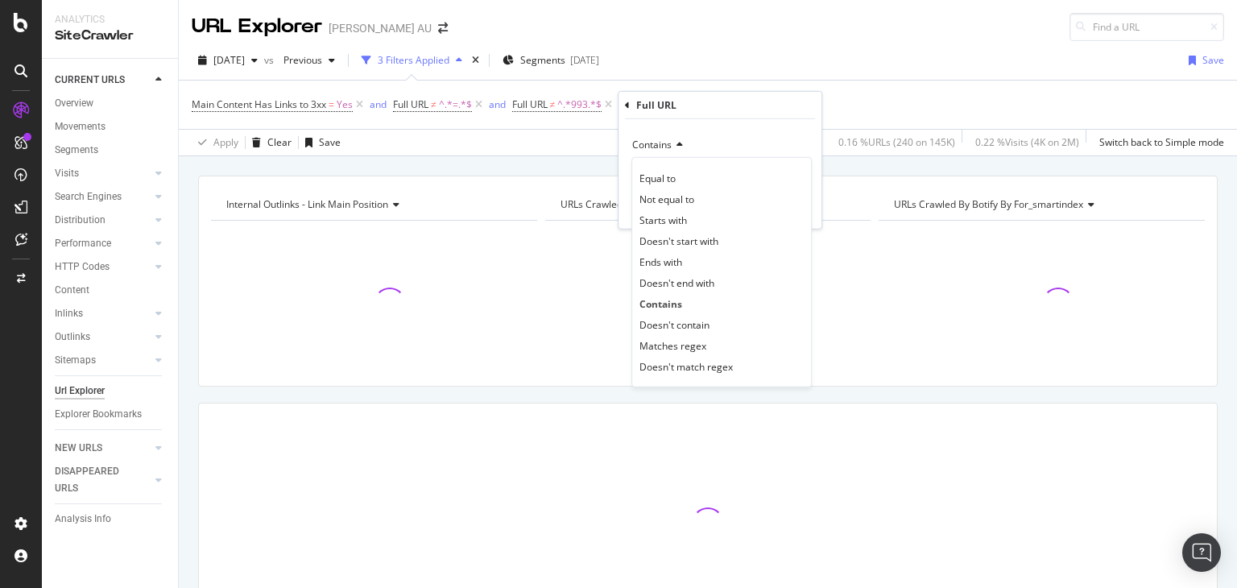
click at [718, 318] on div "Doesn't contain" at bounding box center [721, 324] width 172 height 21
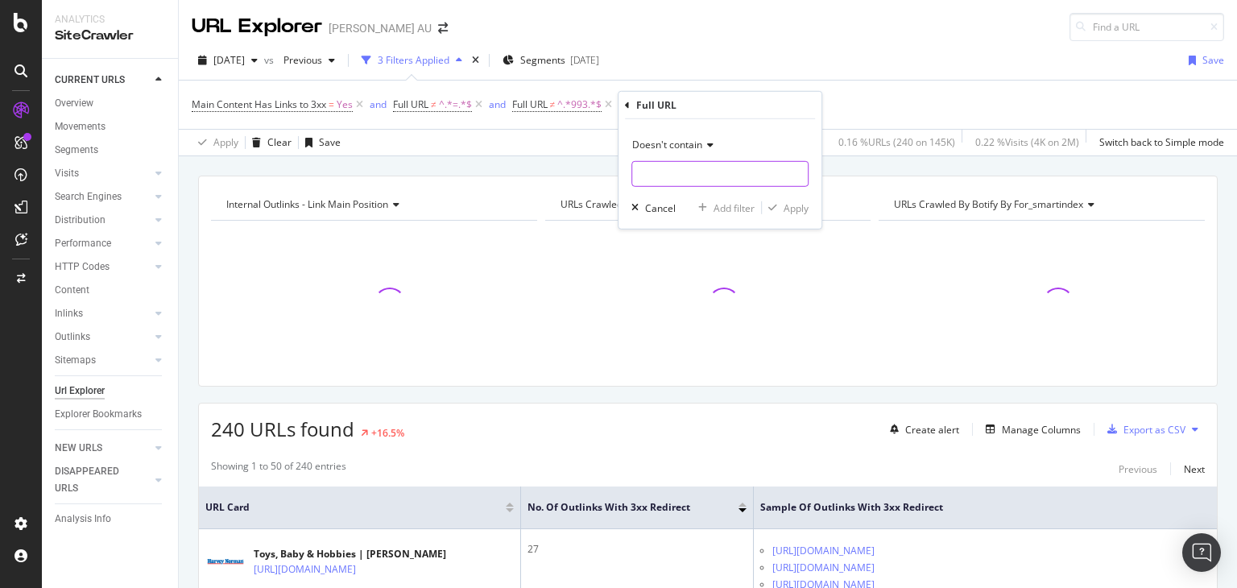
click at [668, 176] on input "text" at bounding box center [720, 174] width 176 height 26
type input "1065"
click at [804, 201] on div "Apply" at bounding box center [796, 208] width 25 height 14
click at [797, 107] on div "Add Filter" at bounding box center [794, 104] width 43 height 14
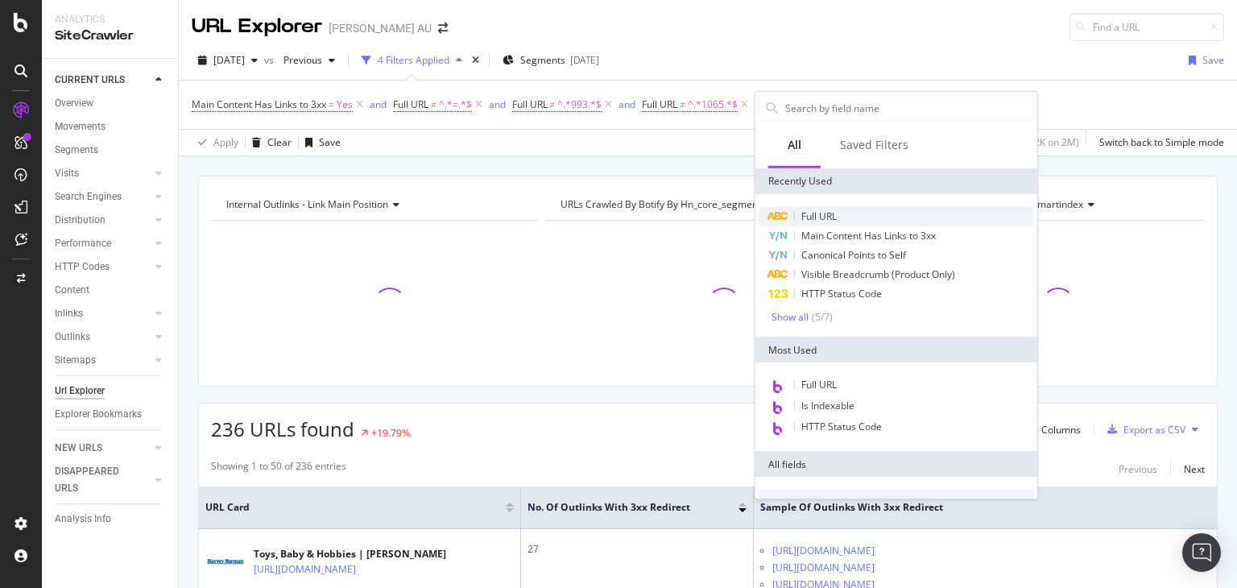
click at [811, 219] on span "Full URL" at bounding box center [818, 216] width 35 height 14
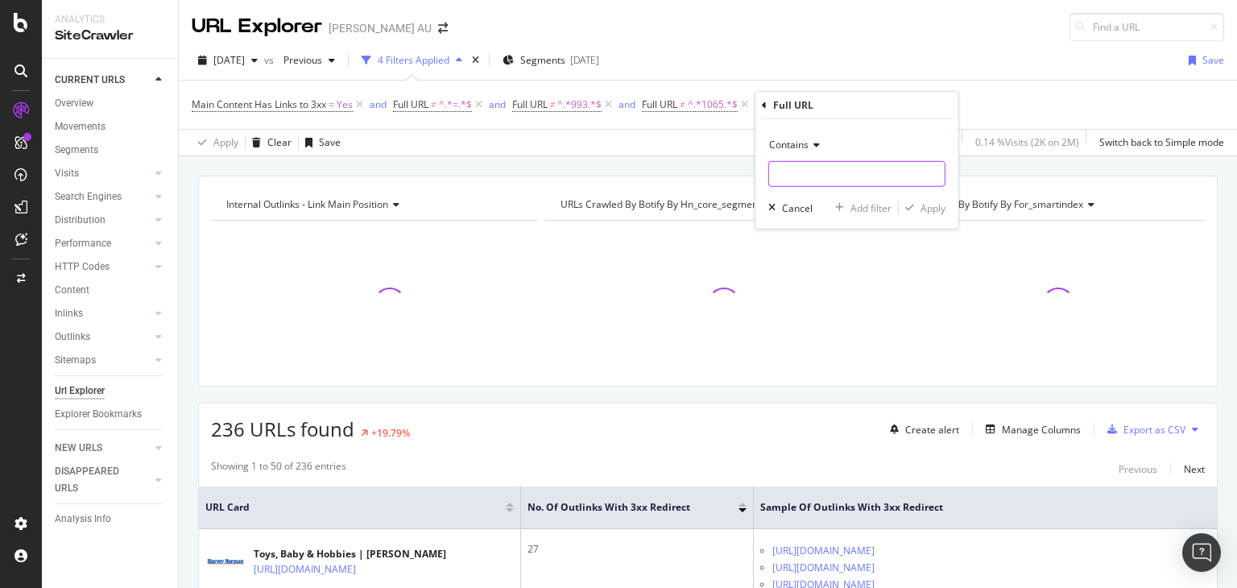
click at [805, 178] on input "text" at bounding box center [857, 174] width 176 height 26
type input "html"
click at [925, 210] on div "Apply" at bounding box center [933, 208] width 25 height 14
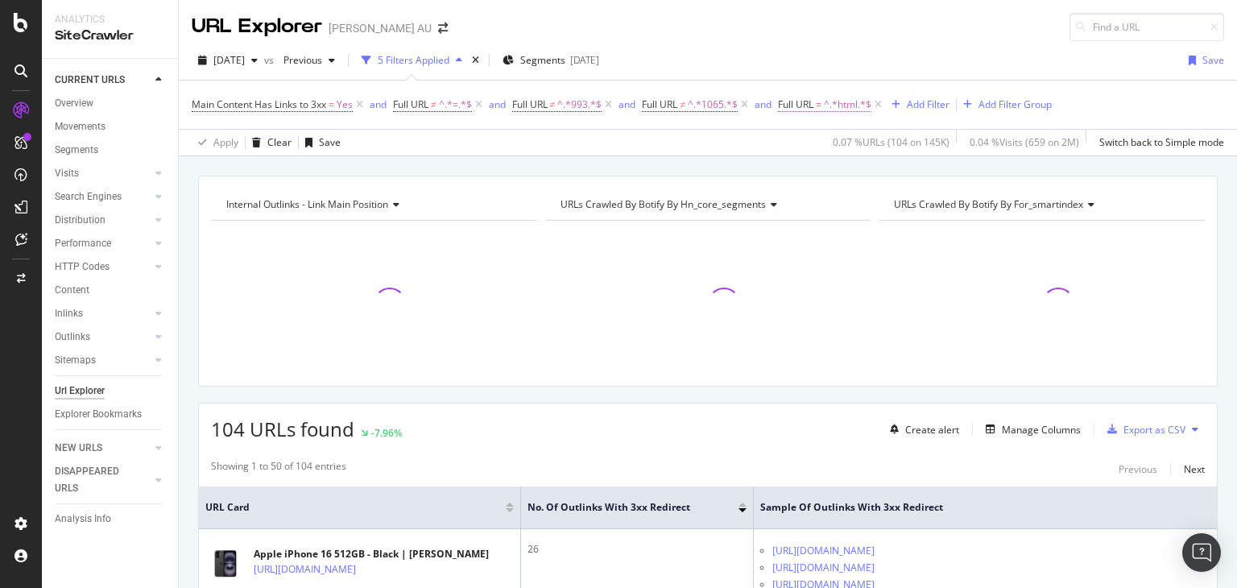
click at [856, 110] on span "^.*html.*$" at bounding box center [848, 104] width 48 height 23
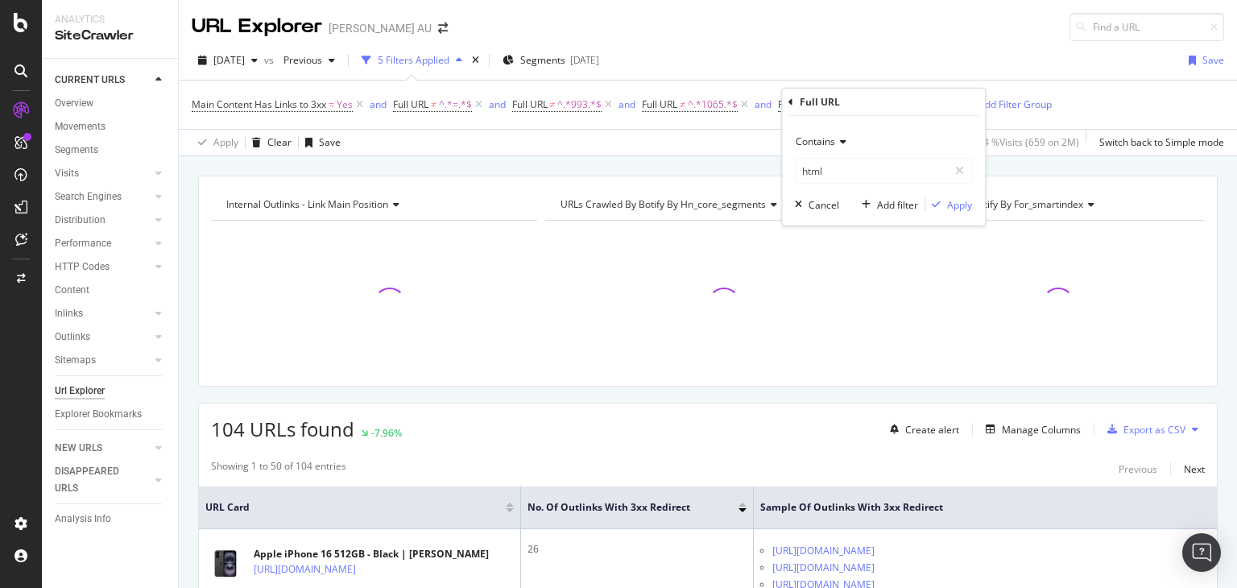
click at [829, 147] on div "Contains" at bounding box center [883, 142] width 177 height 26
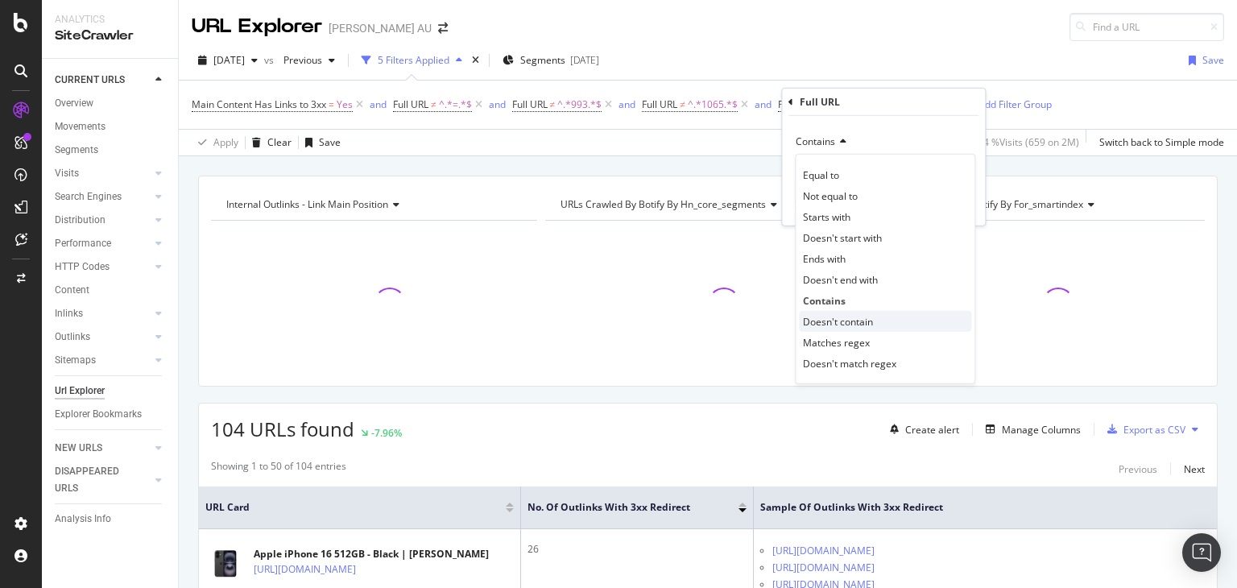
click at [859, 320] on span "Doesn't contain" at bounding box center [838, 321] width 70 height 14
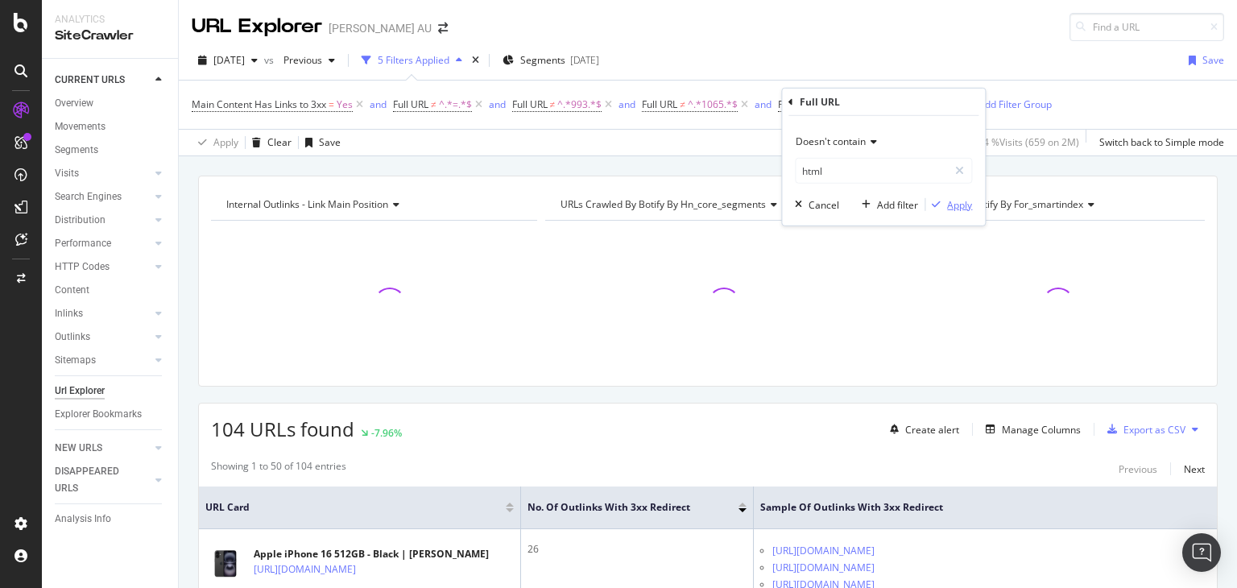
click at [957, 207] on div "Apply" at bounding box center [959, 204] width 25 height 14
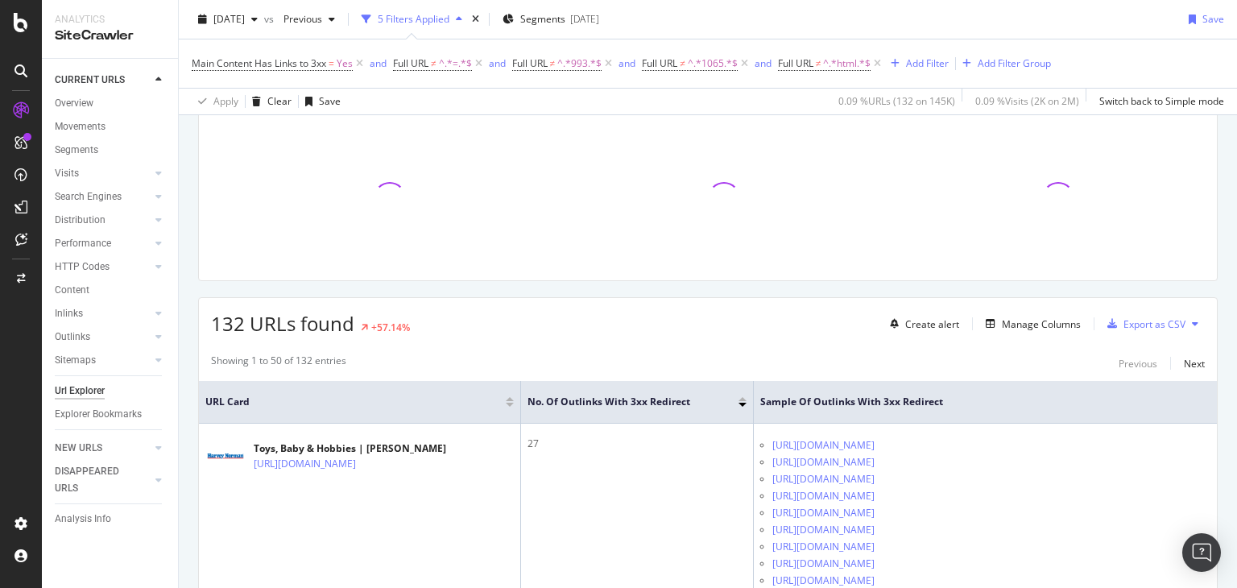
scroll to position [242, 0]
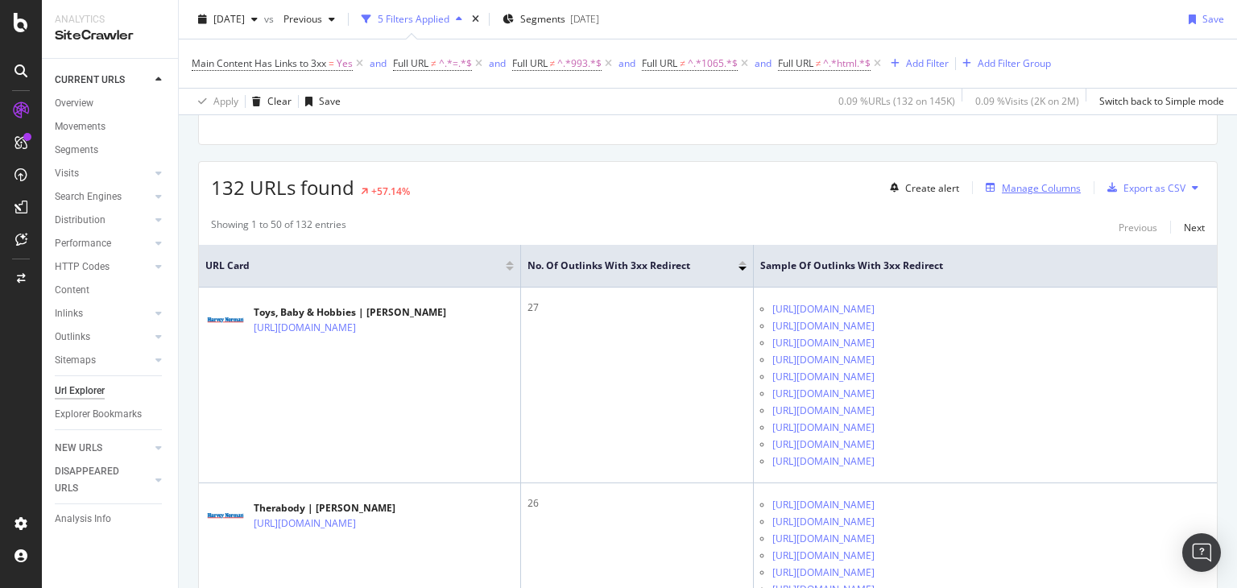
click at [1031, 190] on div "Manage Columns" at bounding box center [1041, 188] width 79 height 14
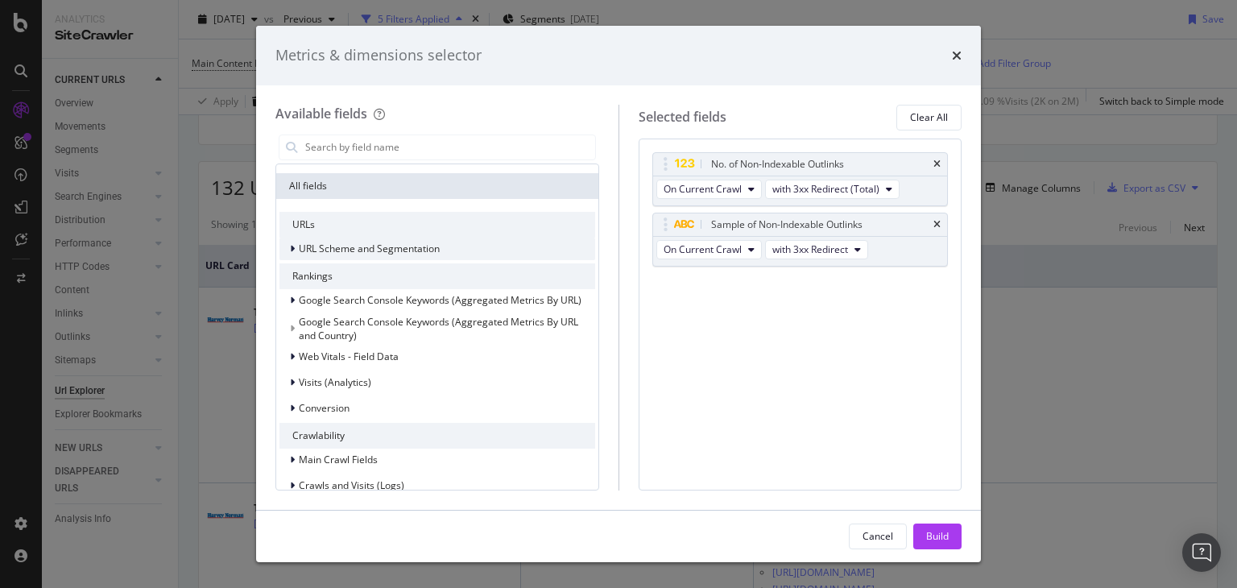
scroll to position [81, 0]
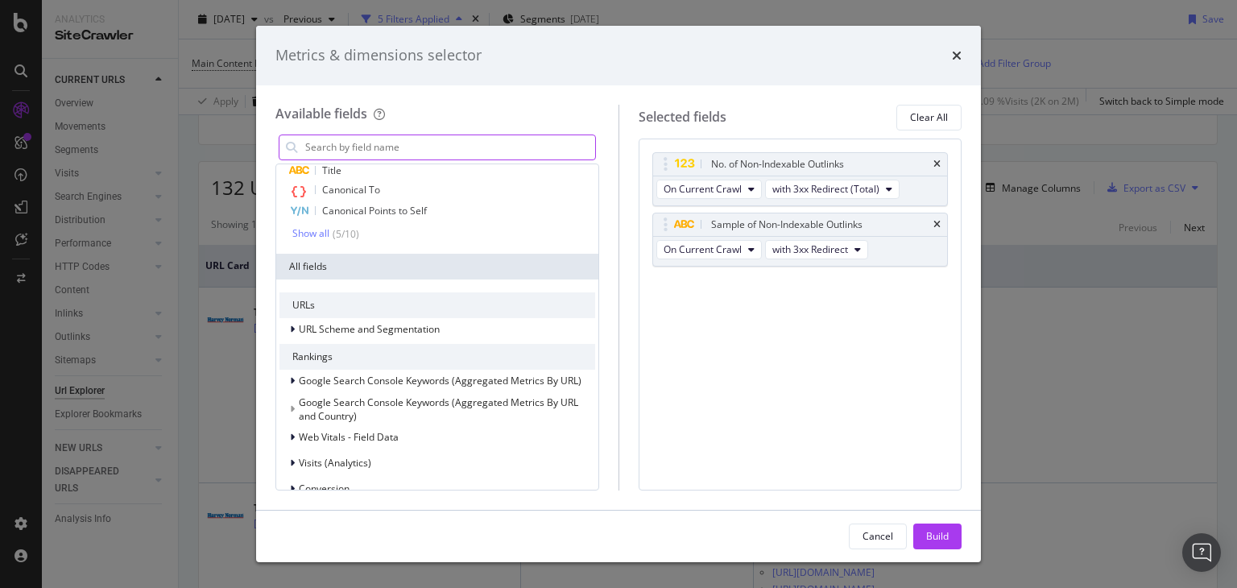
click at [387, 143] on input "modal" at bounding box center [450, 147] width 292 height 24
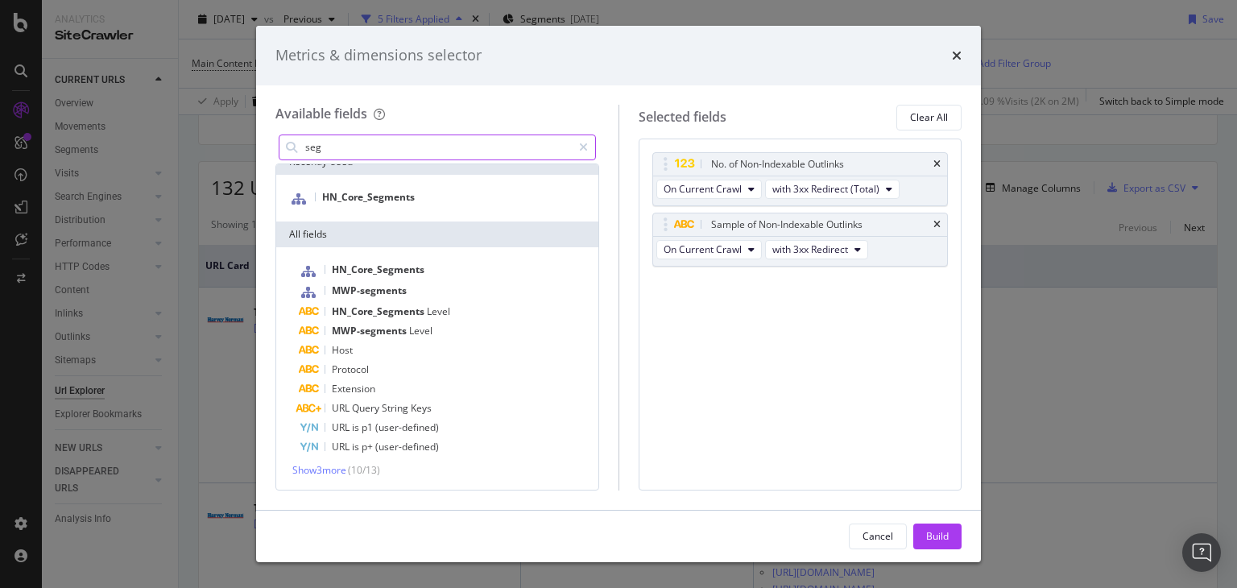
scroll to position [14, 0]
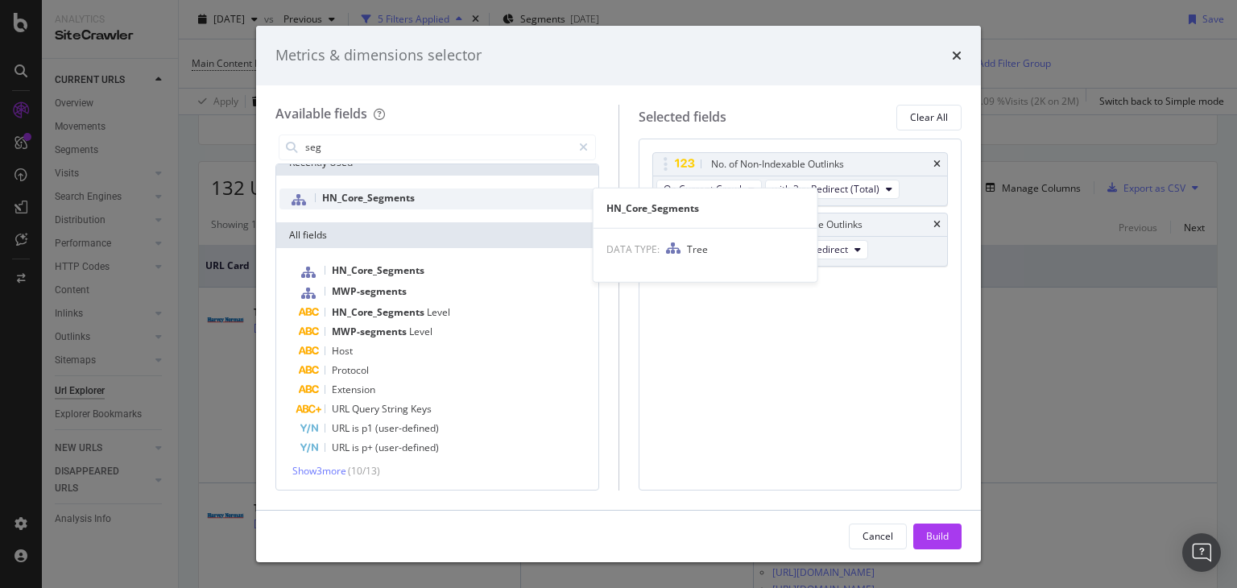
type input "seg"
click at [401, 196] on span "HN_Core_Segments" at bounding box center [368, 198] width 93 height 14
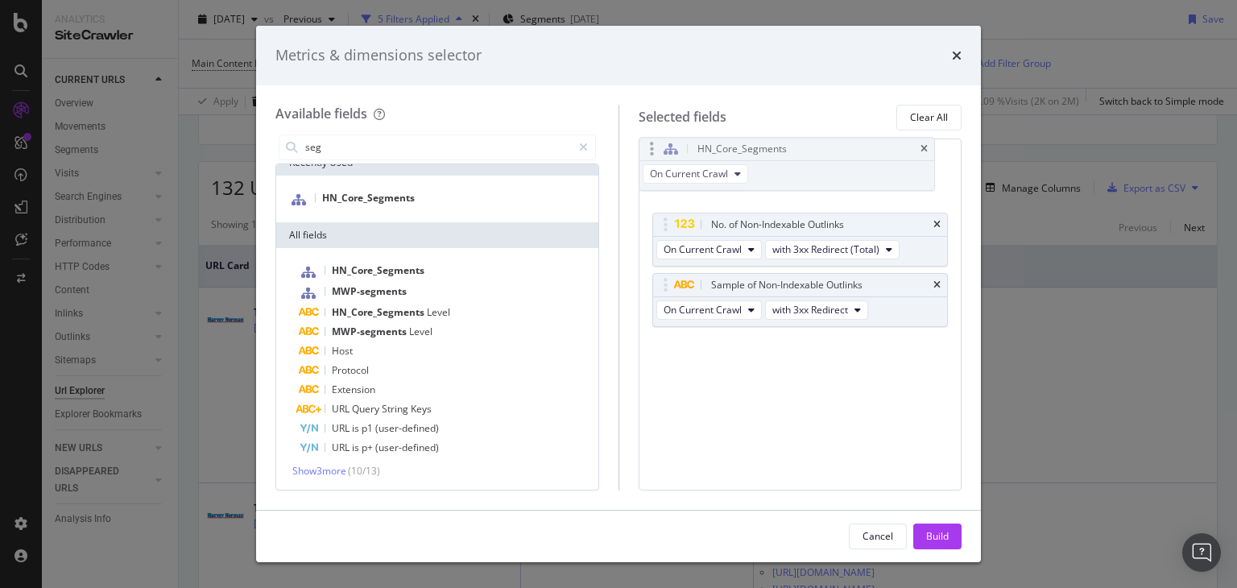
drag, startPoint x: 798, startPoint y: 279, endPoint x: 785, endPoint y: 144, distance: 135.9
click at [785, 144] on body "Analytics SiteCrawler CURRENT URLS Overview Movements Segments Visits Analysis …" at bounding box center [618, 294] width 1237 height 588
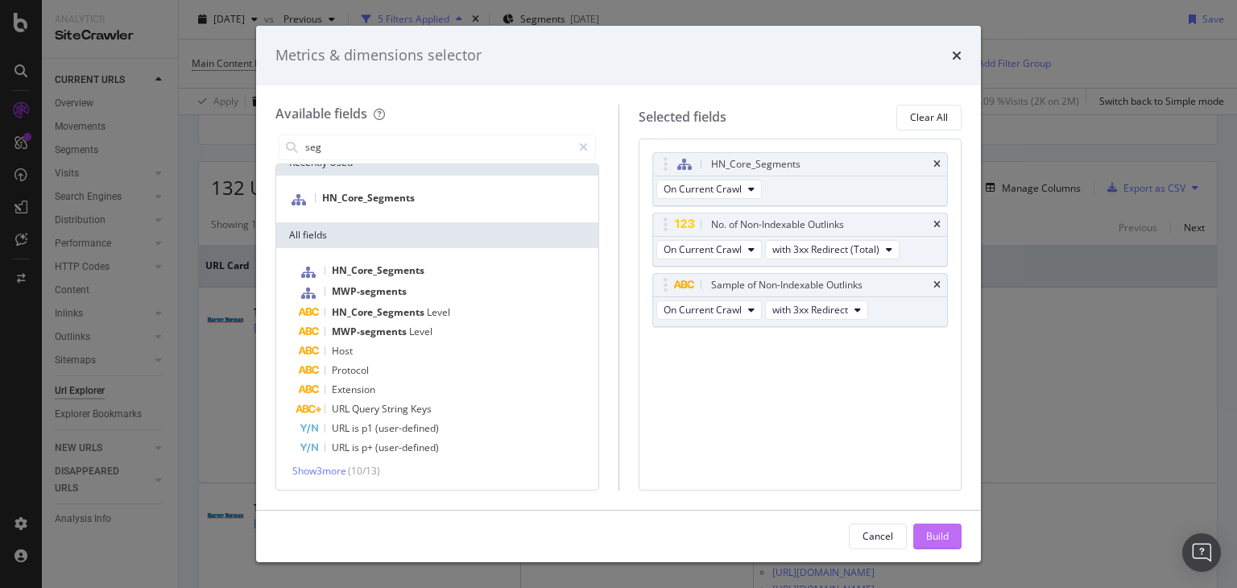
click at [943, 539] on div "Build" at bounding box center [937, 536] width 23 height 14
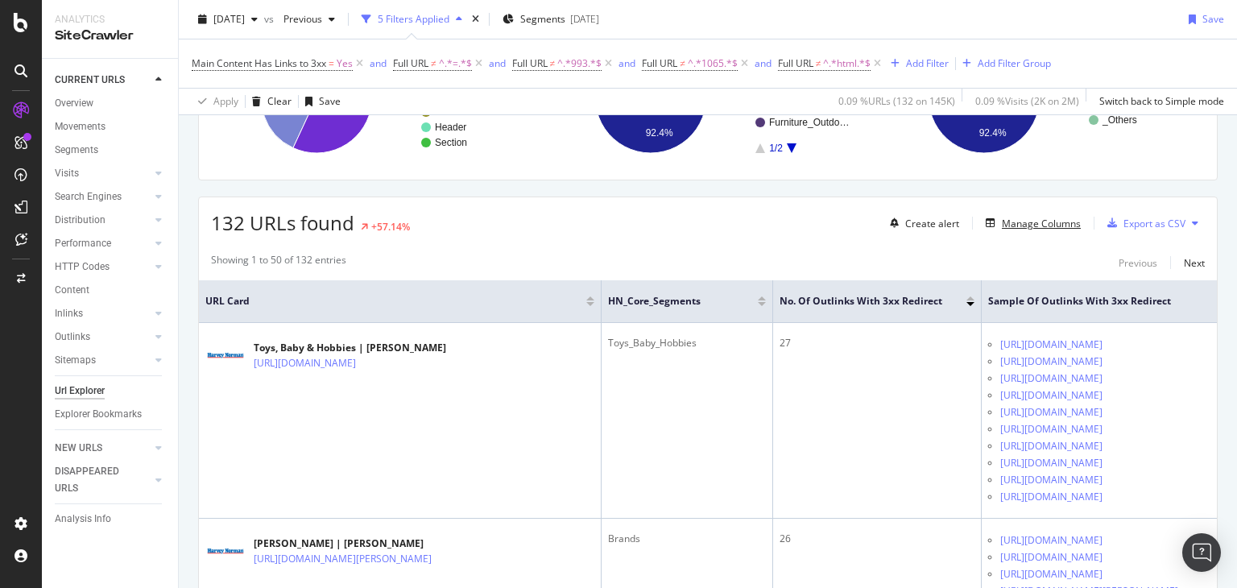
scroll to position [31, 0]
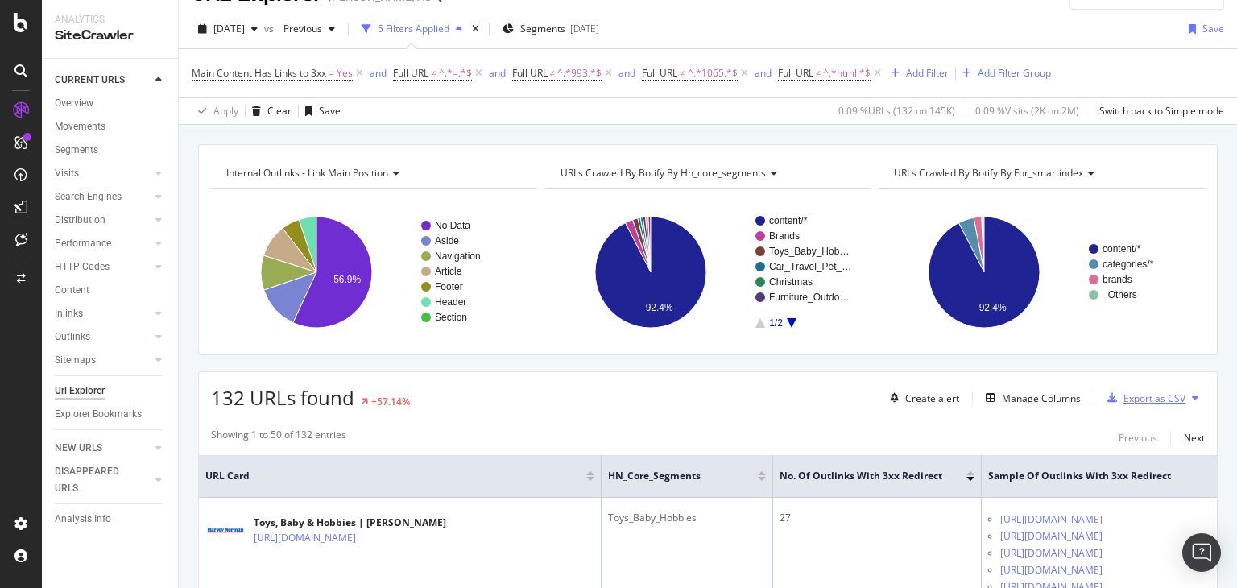
click at [1141, 395] on div "Export as CSV" at bounding box center [1155, 398] width 62 height 14
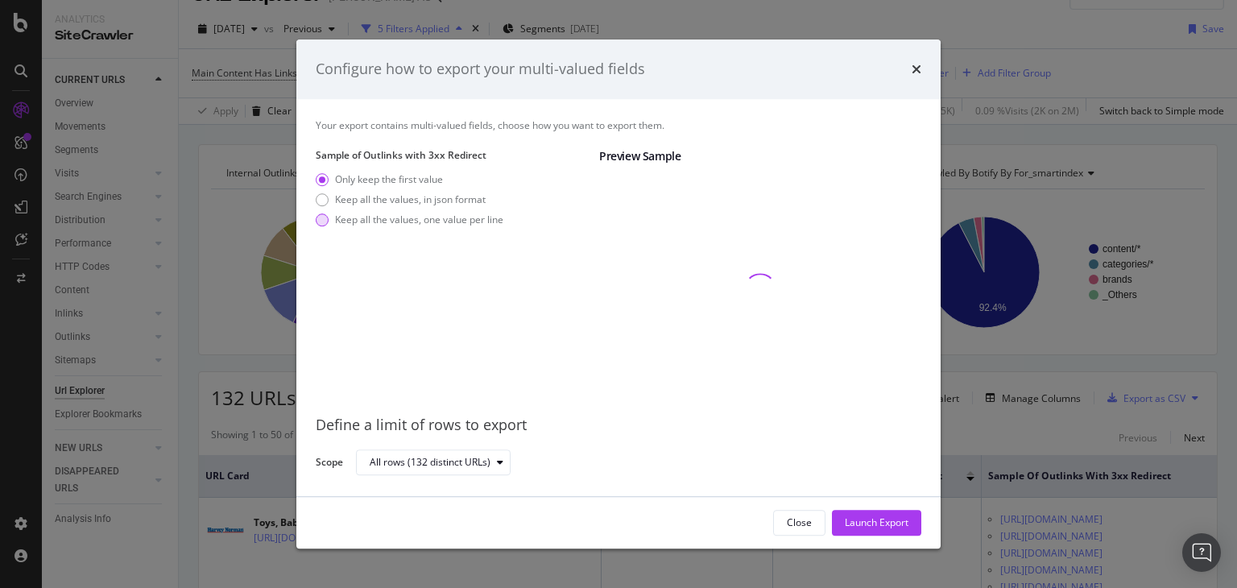
click at [444, 223] on div "Keep all the values, one value per line" at bounding box center [419, 220] width 168 height 14
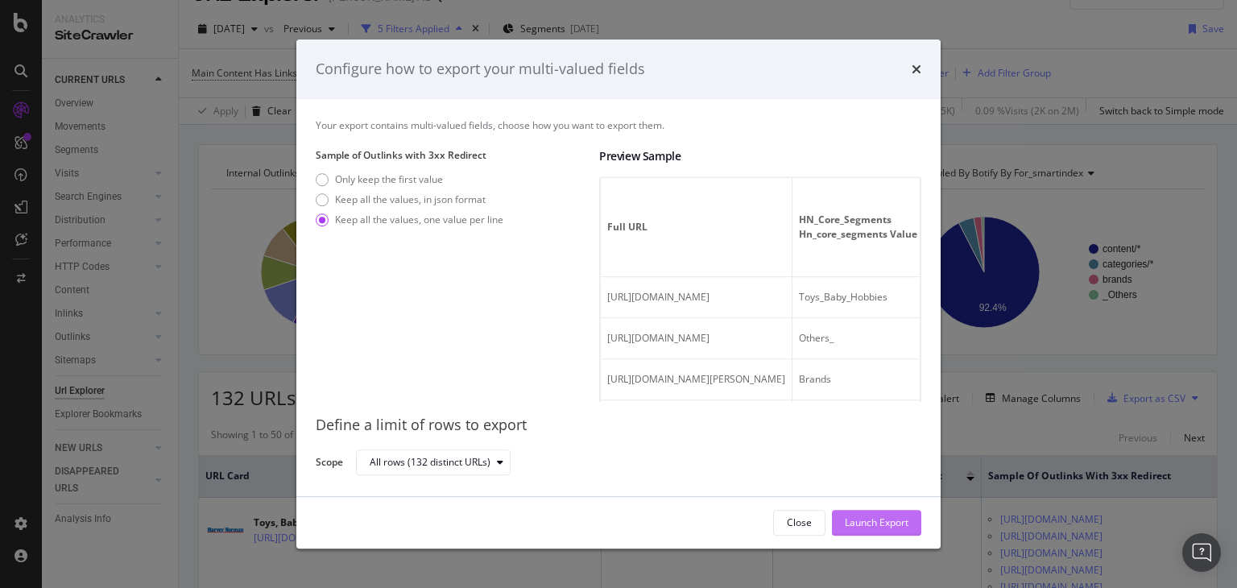
click at [867, 523] on div "Launch Export" at bounding box center [877, 522] width 64 height 14
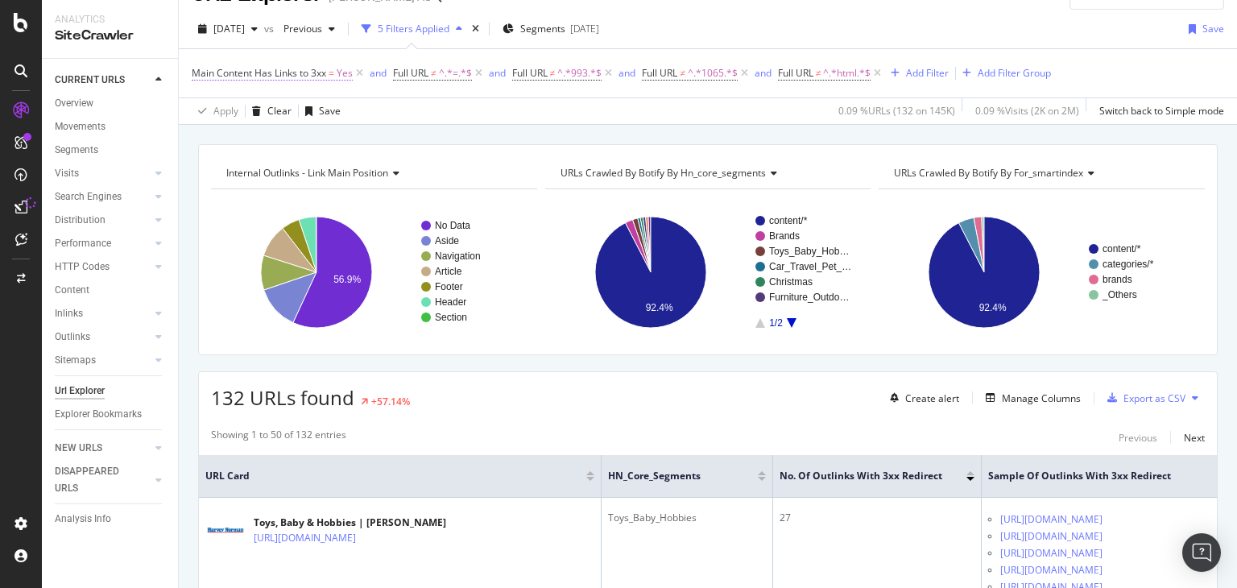
click at [314, 78] on span "Main Content Has Links to 3xx" at bounding box center [259, 73] width 135 height 14
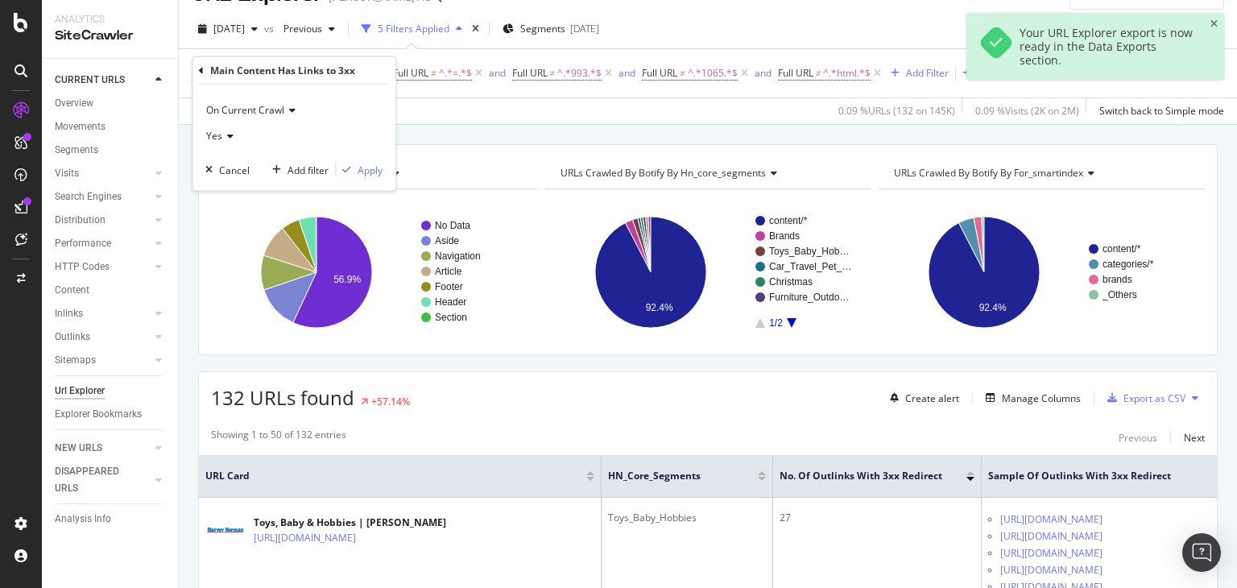
click at [201, 72] on icon at bounding box center [201, 70] width 5 height 10
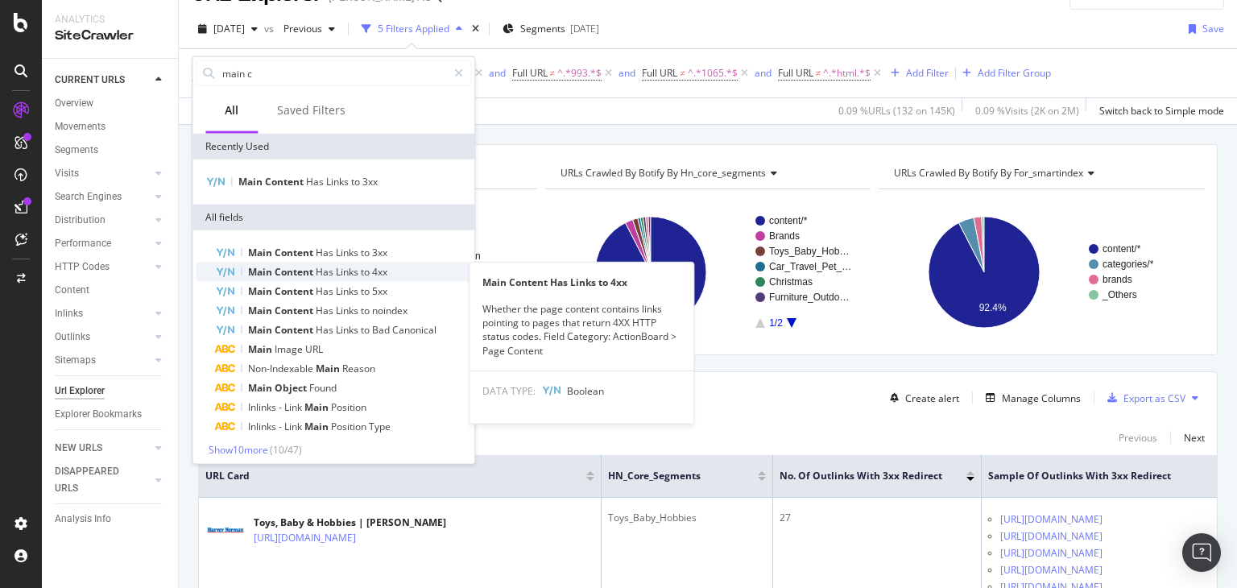
type input "main c"
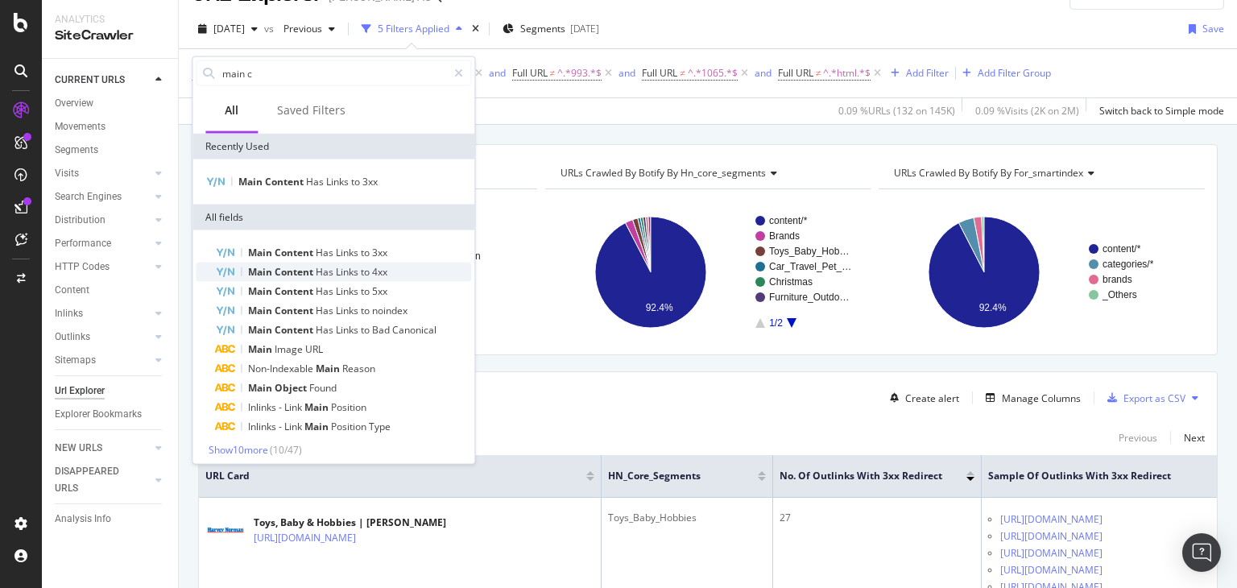
click at [387, 271] on span "4xx" at bounding box center [379, 272] width 15 height 14
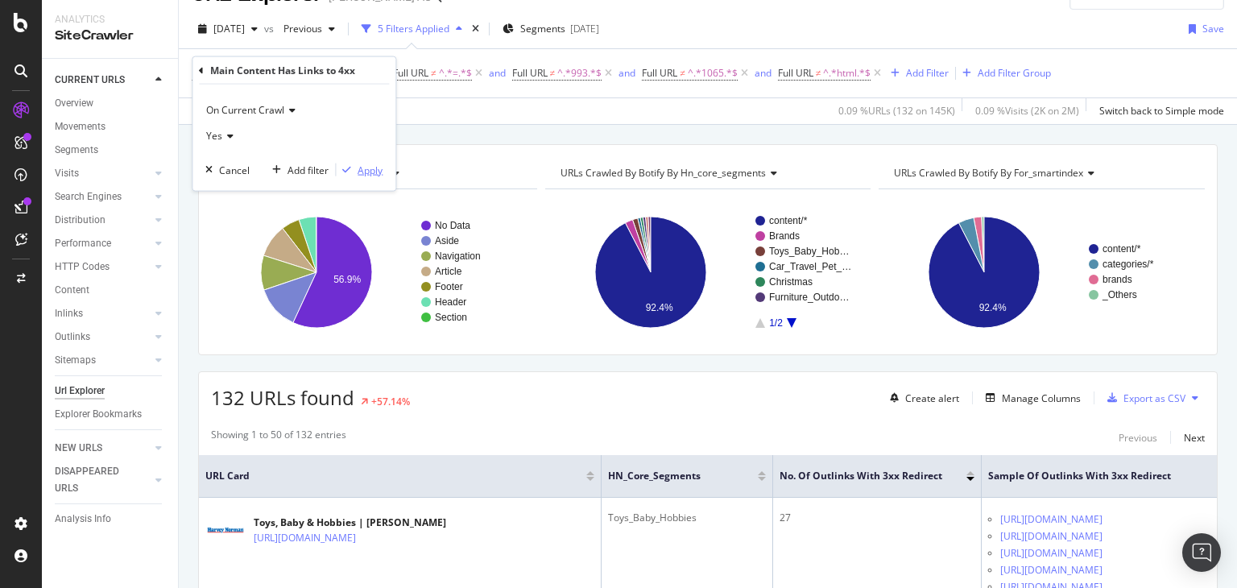
click at [370, 168] on div "Apply" at bounding box center [370, 170] width 25 height 14
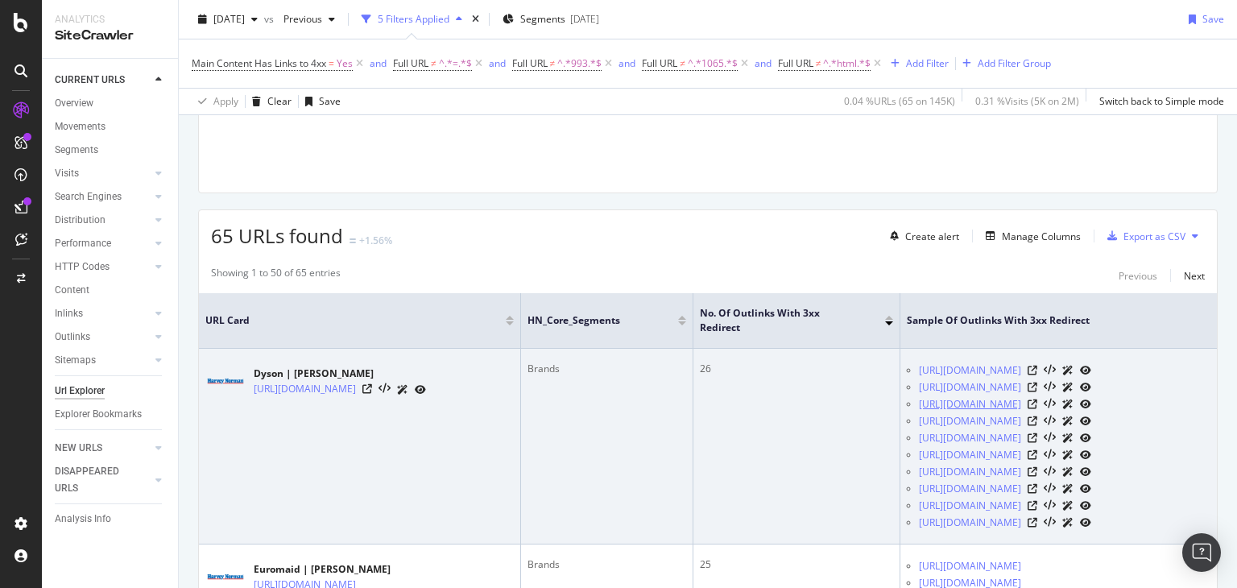
scroll to position [192, 0]
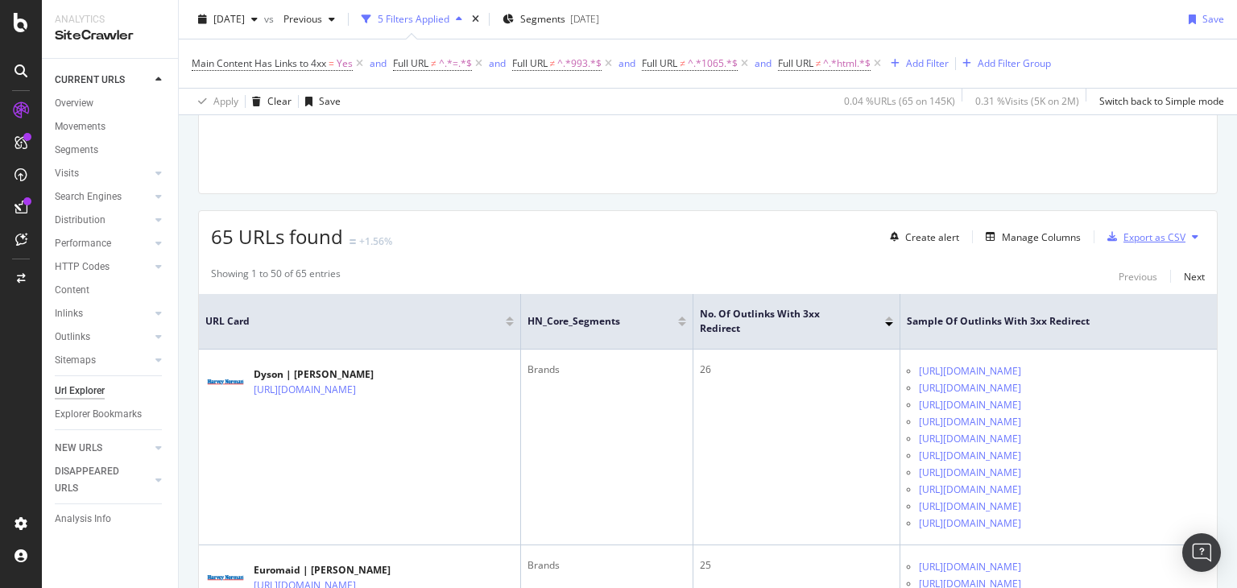
click at [1145, 241] on div "Export as CSV" at bounding box center [1155, 237] width 62 height 14
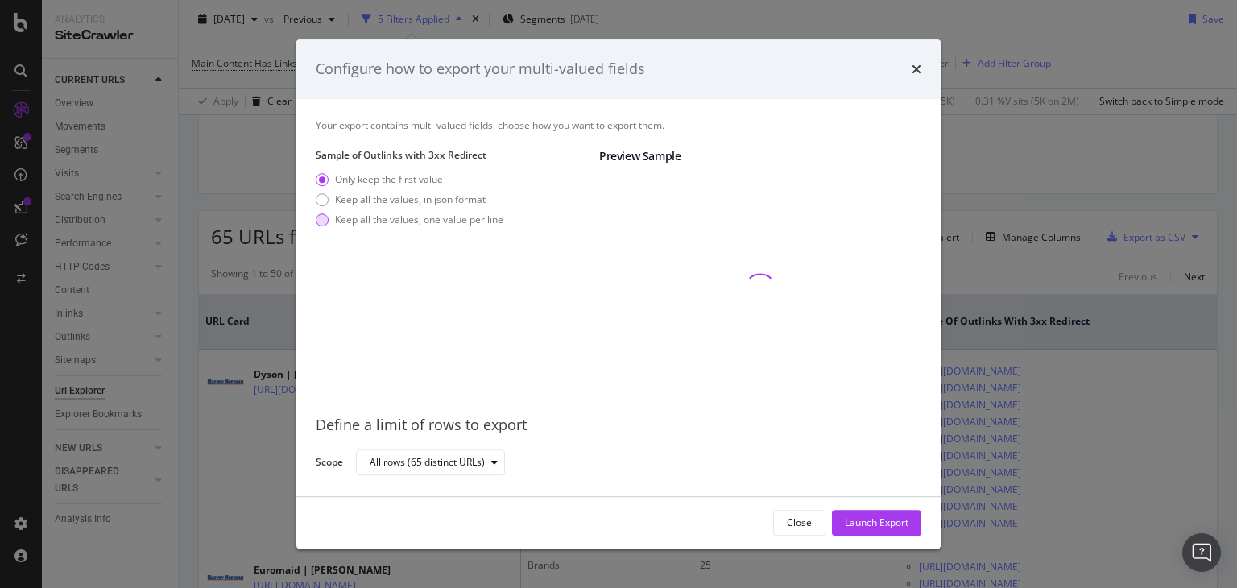
click at [375, 225] on div "Keep all the values, one value per line" at bounding box center [419, 220] width 168 height 14
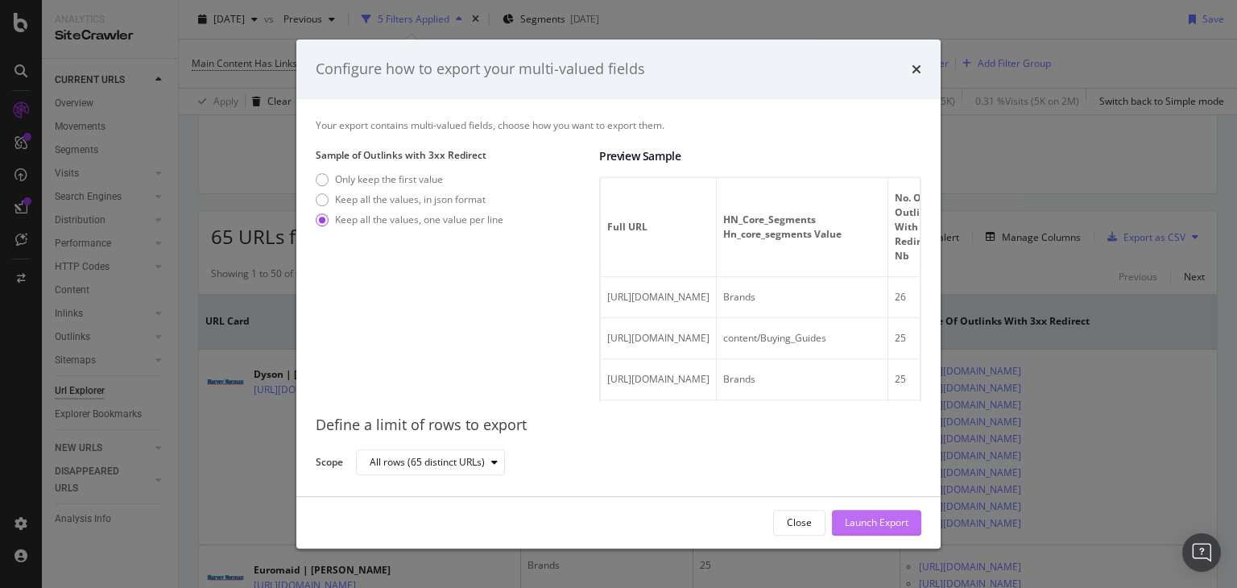
click at [873, 515] on div "Launch Export" at bounding box center [877, 522] width 64 height 14
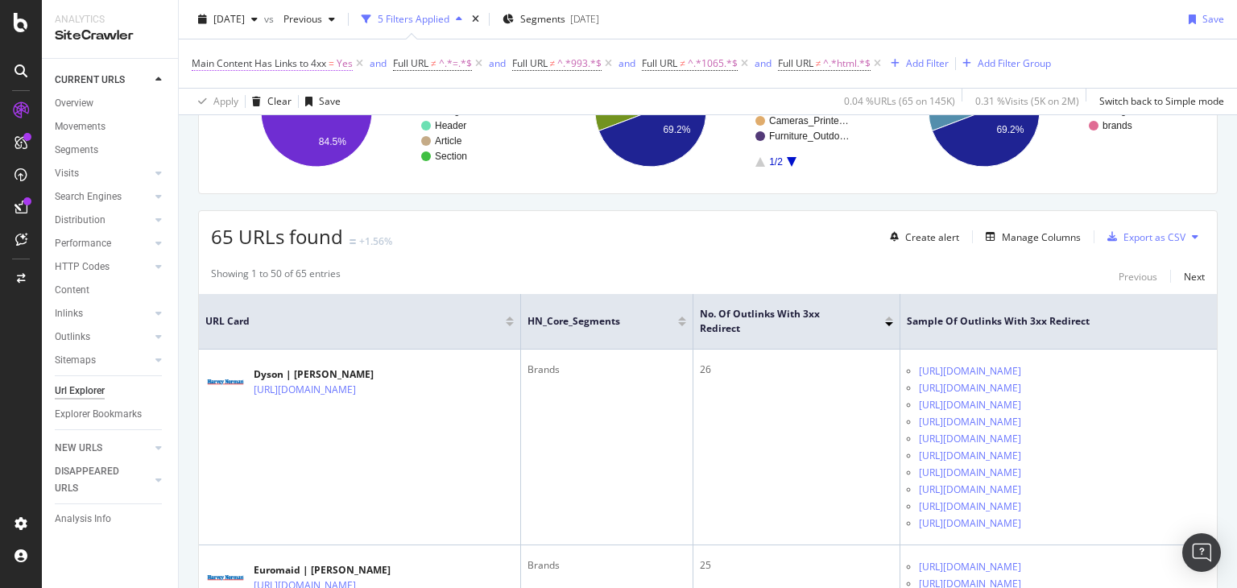
click at [243, 63] on span "Main Content Has Links to 4xx" at bounding box center [259, 63] width 135 height 14
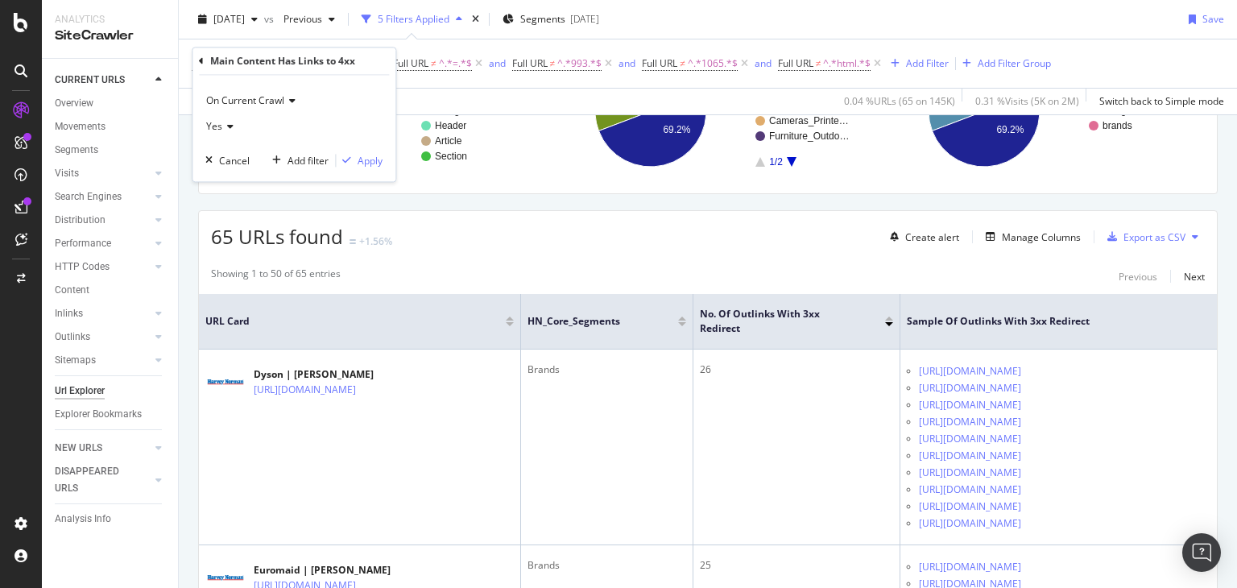
click at [203, 62] on icon at bounding box center [201, 61] width 5 height 10
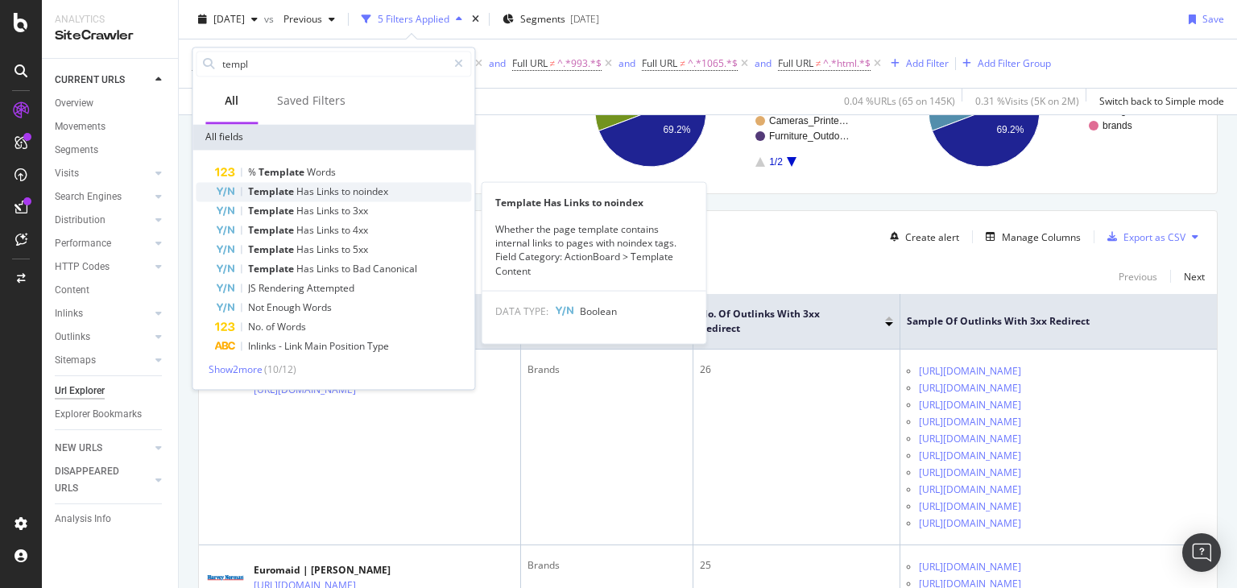
type input "templ"
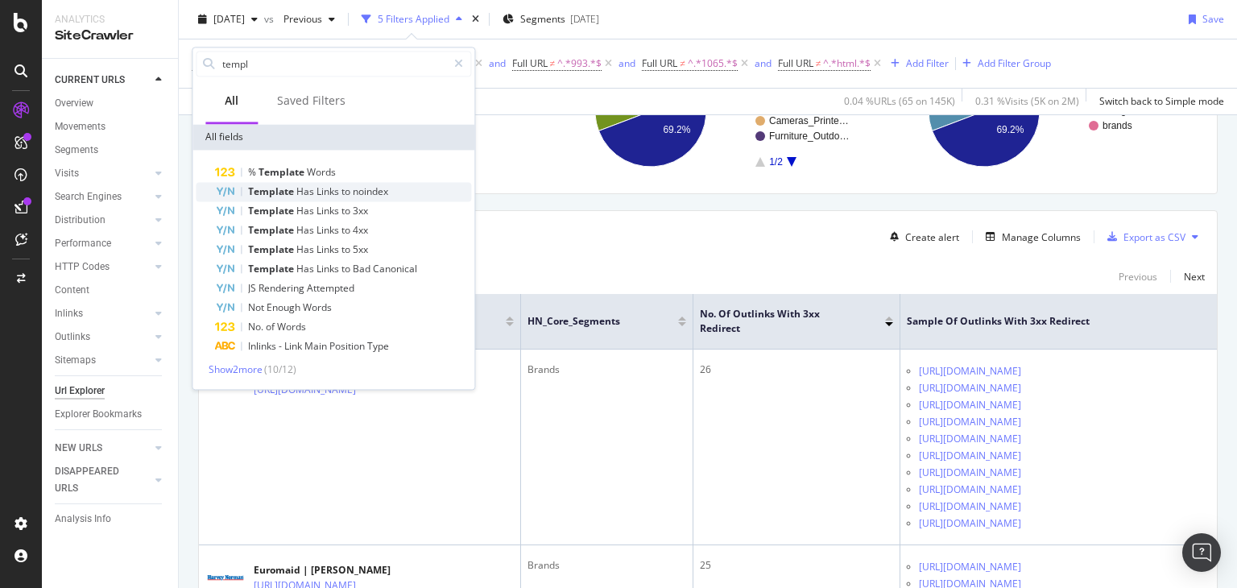
click at [392, 182] on div "Template Has Links to noindex" at bounding box center [343, 191] width 256 height 19
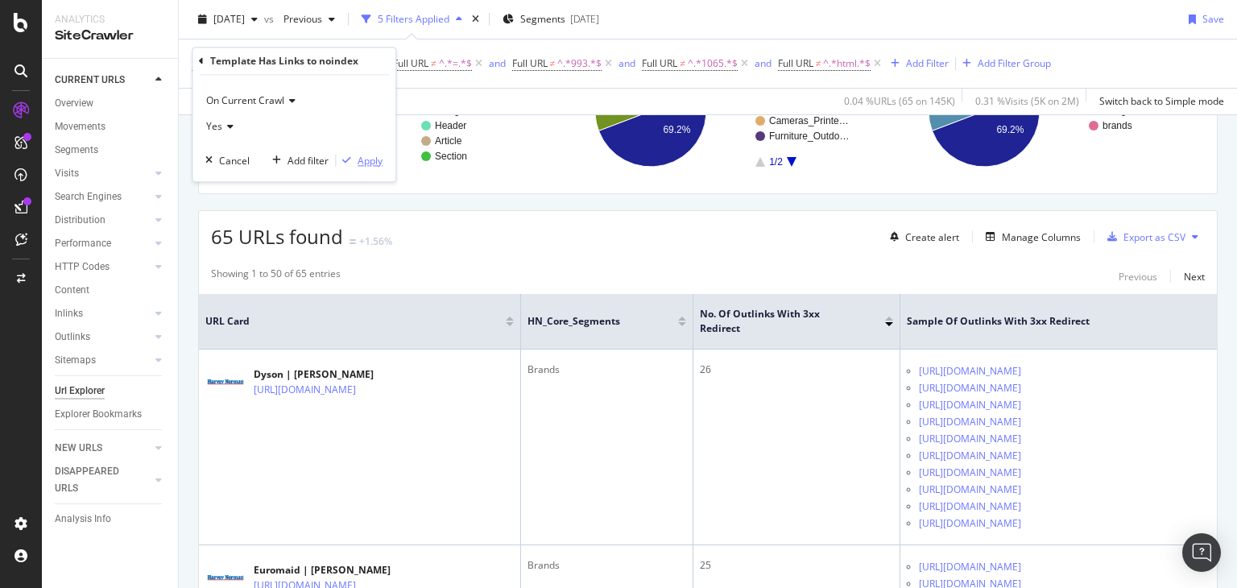
click at [366, 161] on div "Apply" at bounding box center [370, 161] width 25 height 14
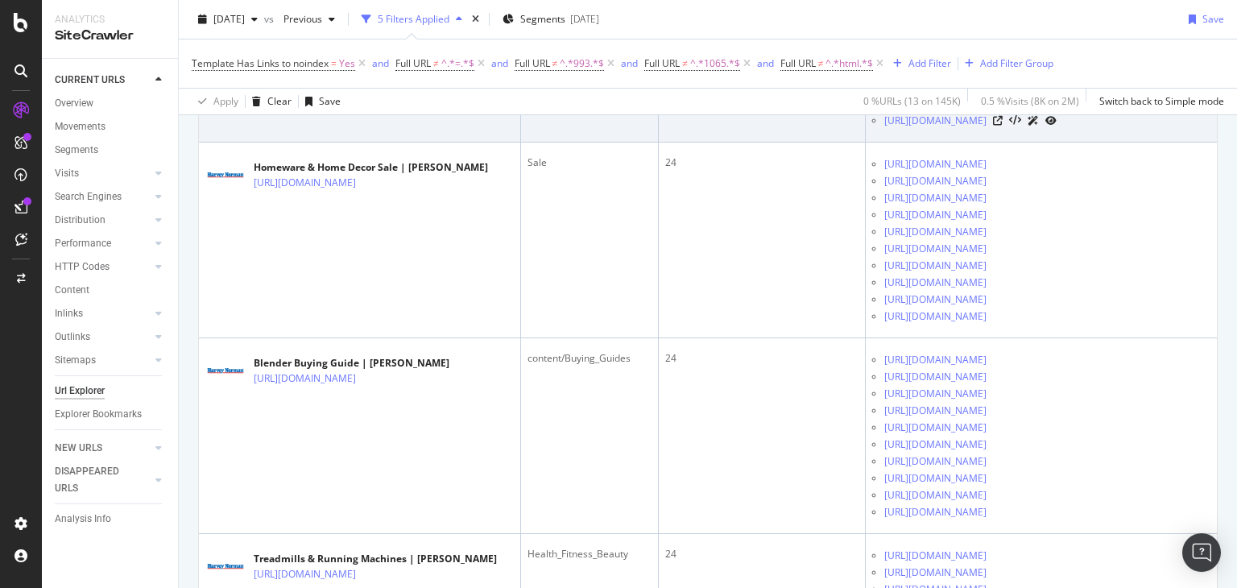
scroll to position [31, 0]
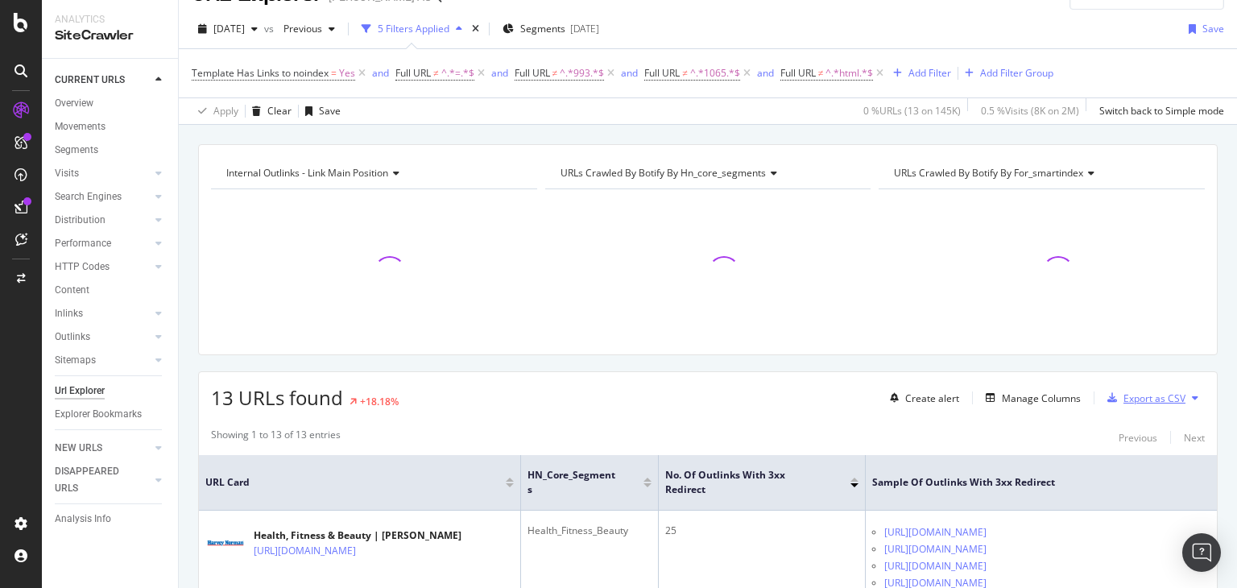
click at [1129, 391] on div "Export as CSV" at bounding box center [1155, 398] width 62 height 14
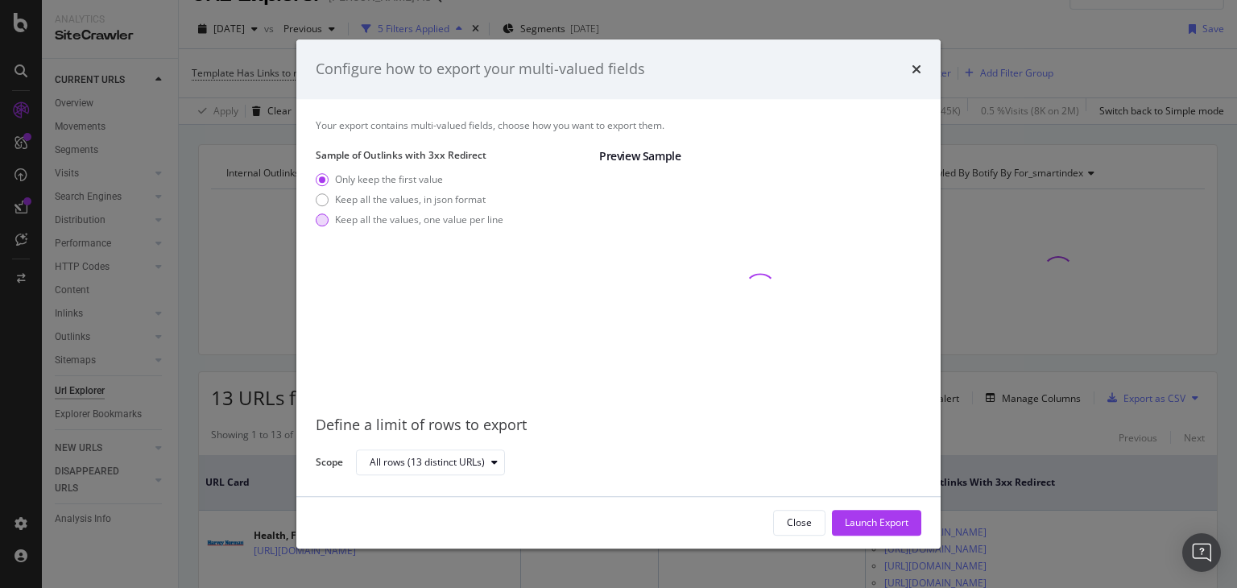
click at [347, 220] on div "Keep all the values, one value per line" at bounding box center [419, 220] width 168 height 14
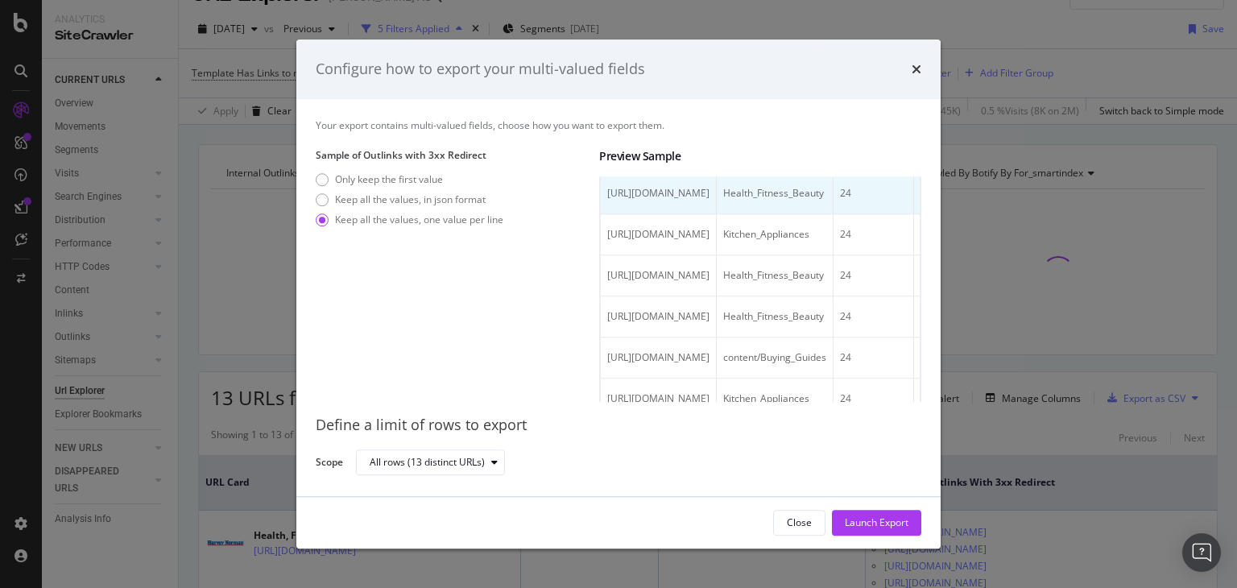
scroll to position [242, 0]
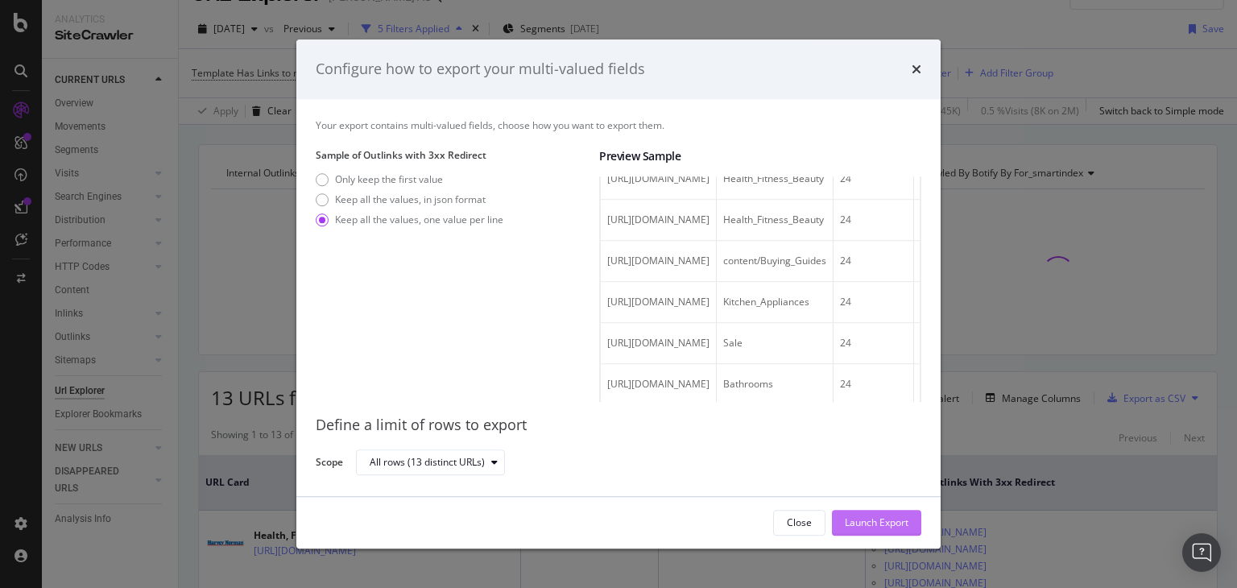
click at [903, 514] on div "Launch Export" at bounding box center [877, 523] width 64 height 24
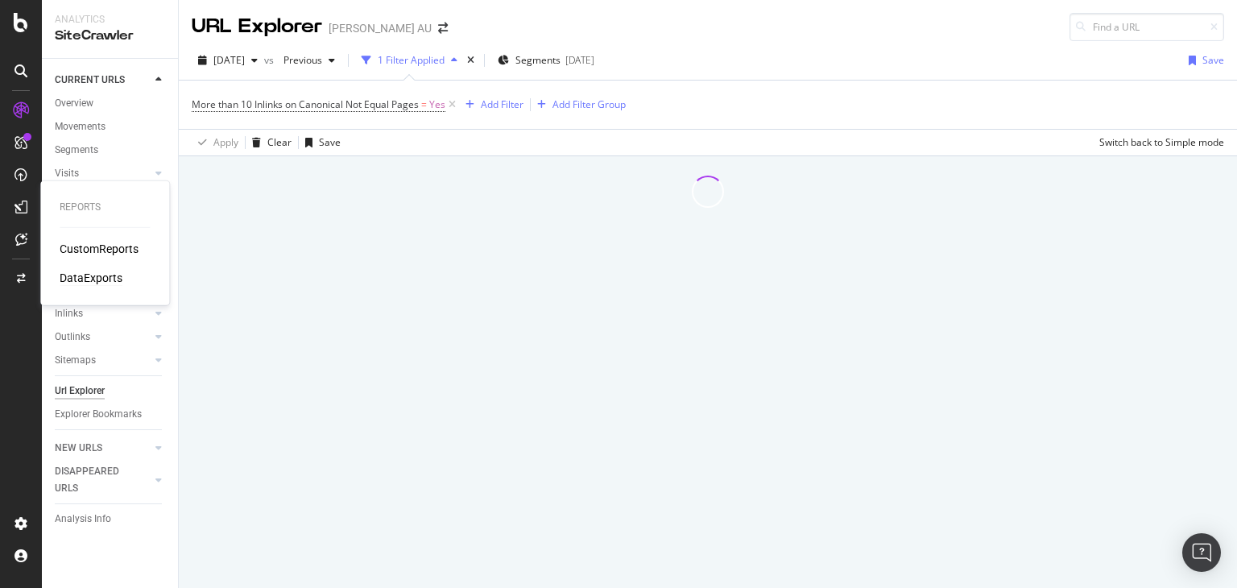
drag, startPoint x: 97, startPoint y: 288, endPoint x: 100, endPoint y: 276, distance: 11.5
click at [97, 288] on div "Reports CustomReports DataExports" at bounding box center [105, 243] width 116 height 118
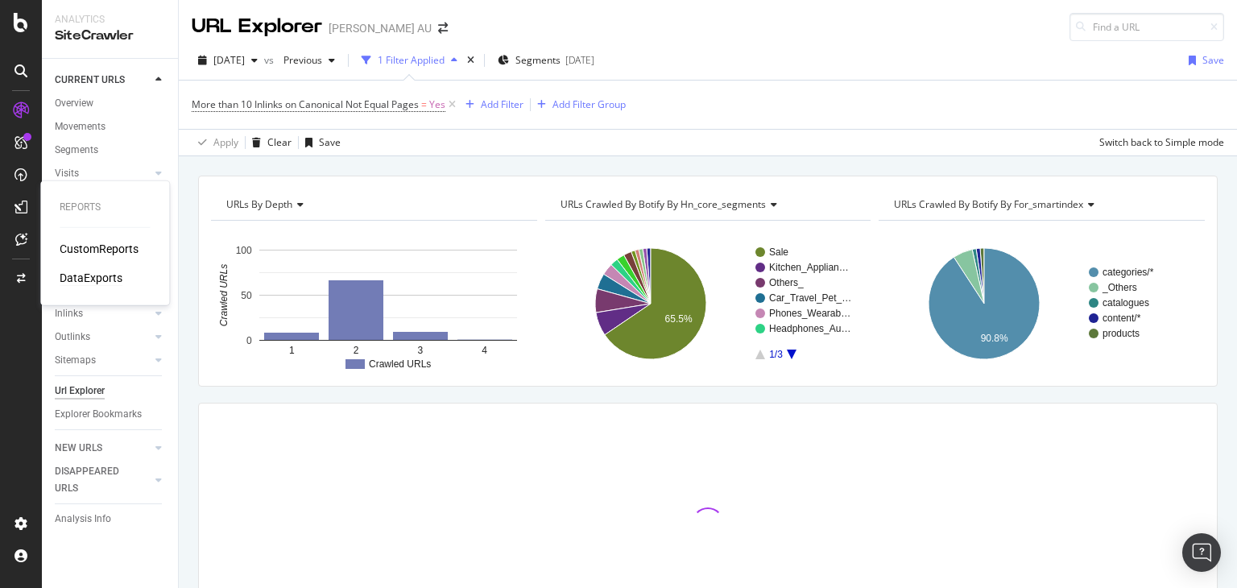
click at [100, 275] on div "DataExports" at bounding box center [91, 278] width 63 height 16
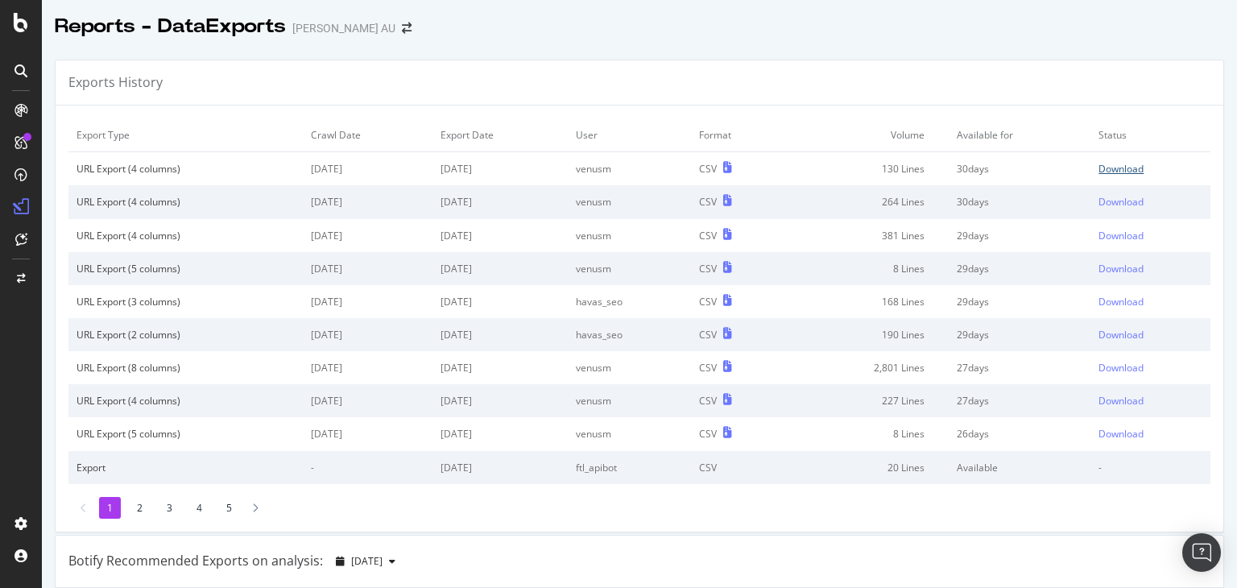
click at [1099, 163] on div "Download" at bounding box center [1121, 169] width 45 height 14
click at [1110, 207] on div "Download" at bounding box center [1121, 202] width 45 height 14
